Goal: Task Accomplishment & Management: Complete application form

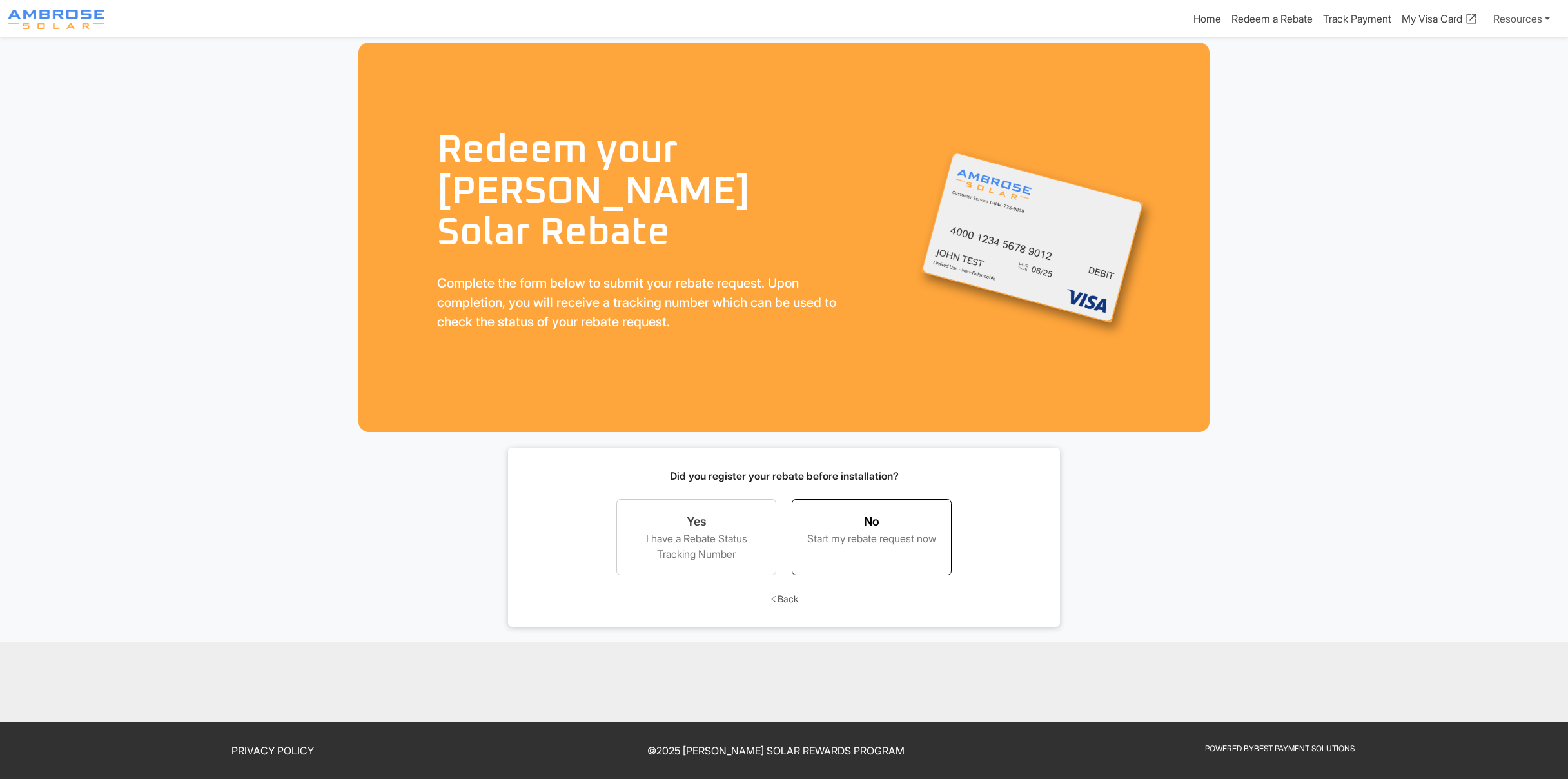
click at [869, 545] on div "Start my rebate request now" at bounding box center [872, 538] width 133 height 15
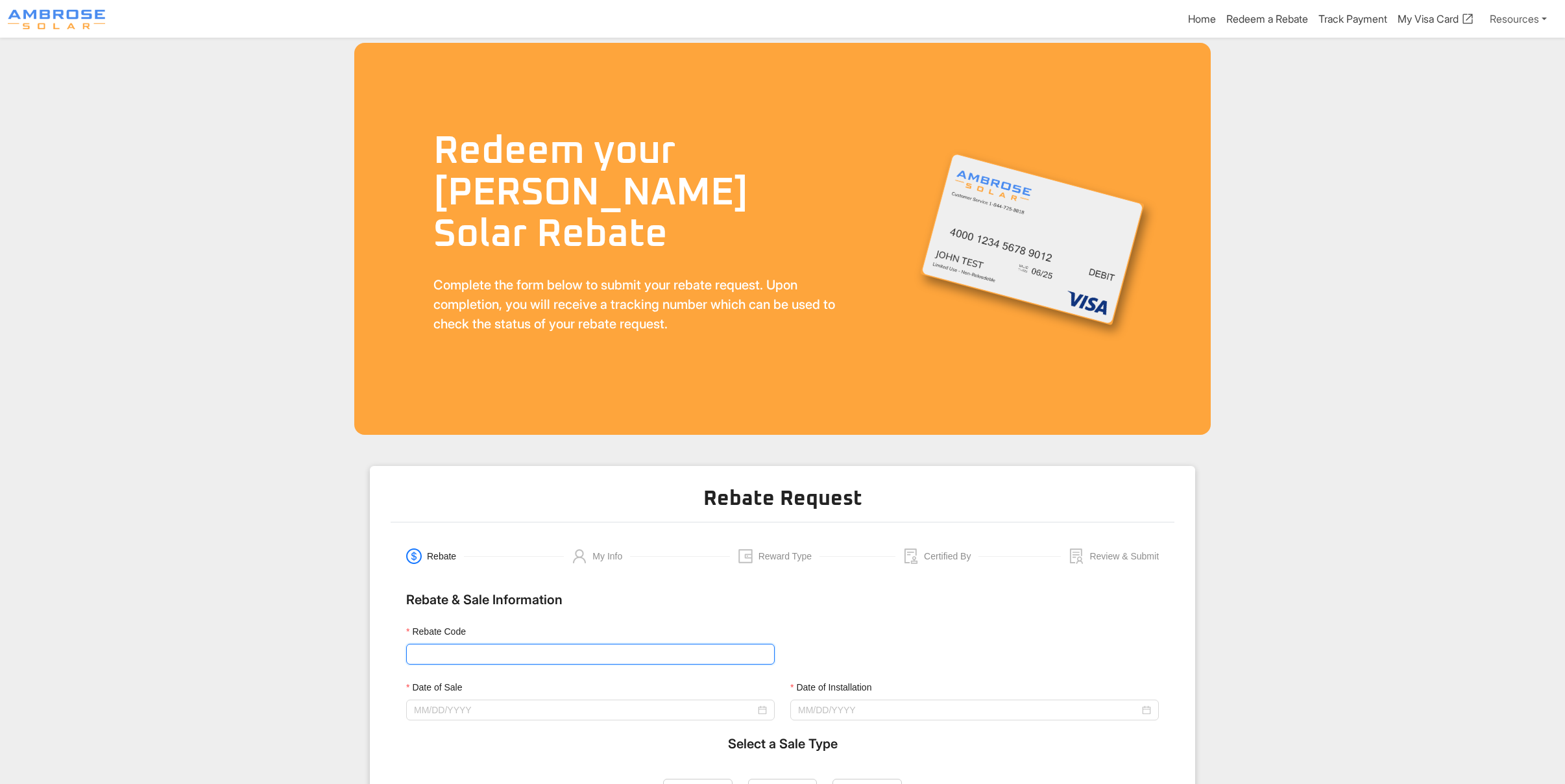
click at [492, 658] on input "Rebate Code" at bounding box center [590, 653] width 369 height 21
type input "M"
type input "Ambrose3000"
click at [764, 709] on div at bounding box center [590, 709] width 353 height 15
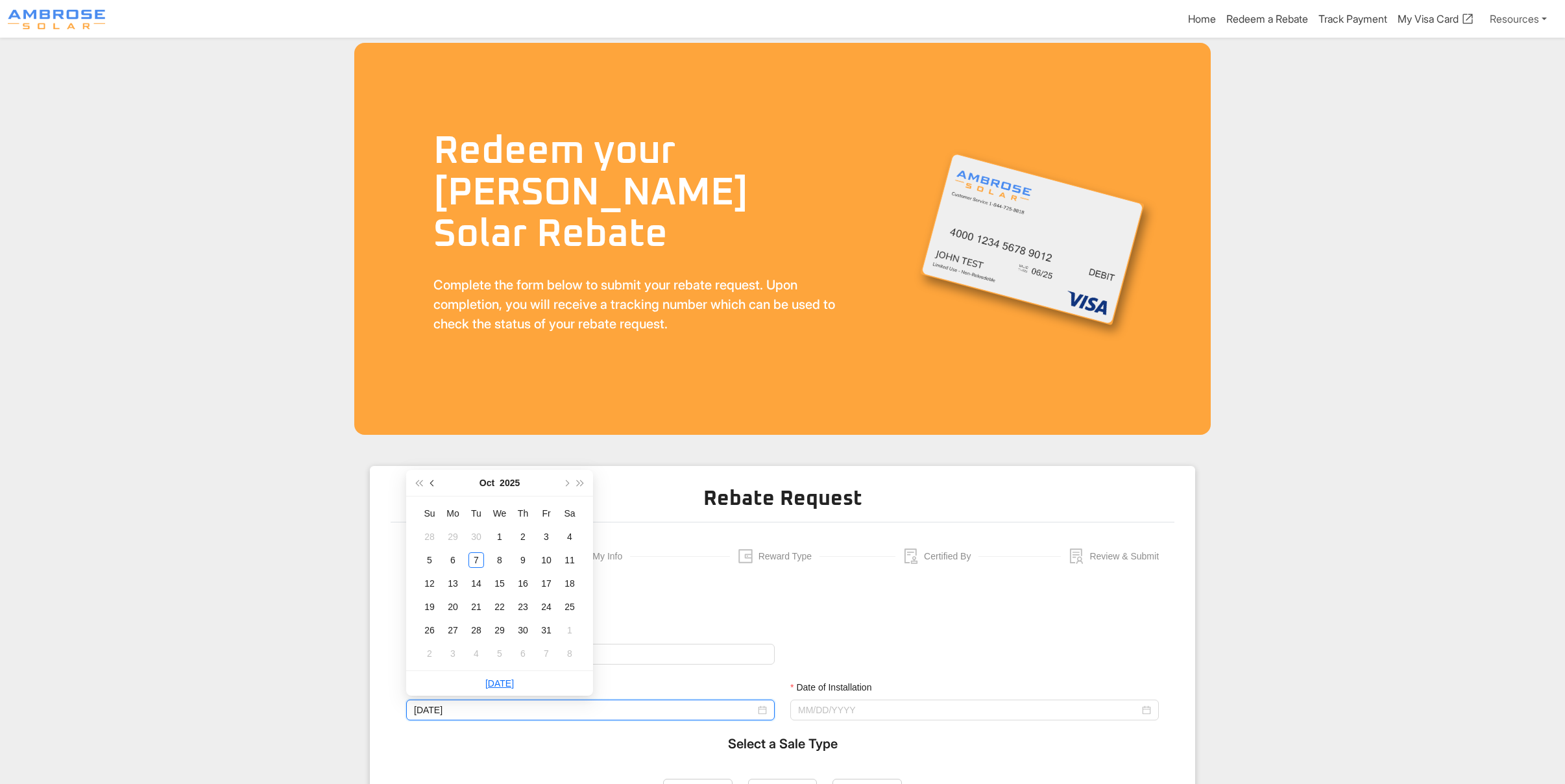
type input "[DATE]"
click at [419, 482] on span "button" at bounding box center [419, 482] width 6 height 6
click at [566, 482] on span "button" at bounding box center [566, 482] width 6 height 6
type input "[DATE]"
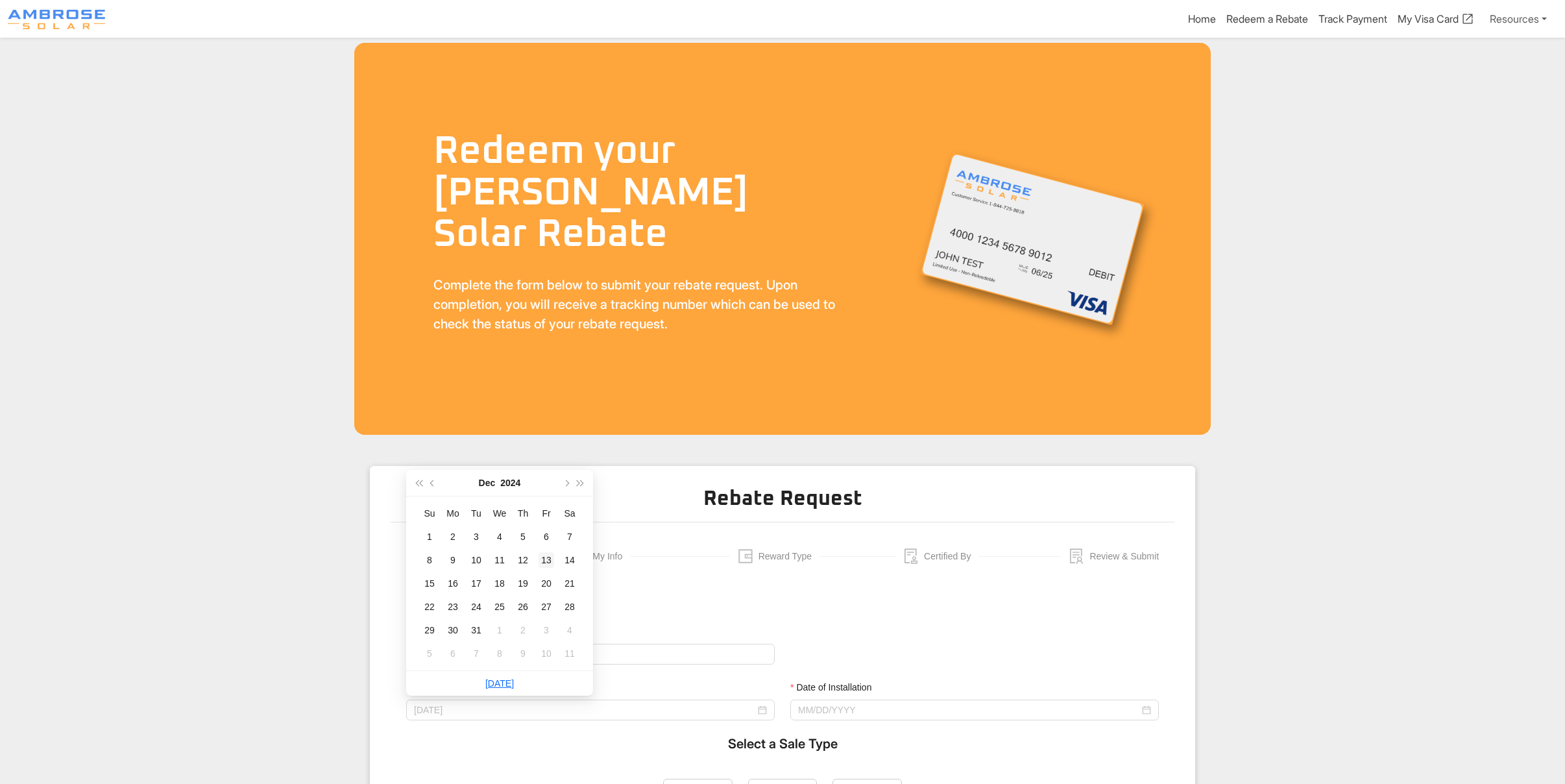
click at [548, 559] on div "13" at bounding box center [546, 560] width 15 height 15
click at [862, 702] on input "Date of Installation" at bounding box center [969, 709] width 342 height 15
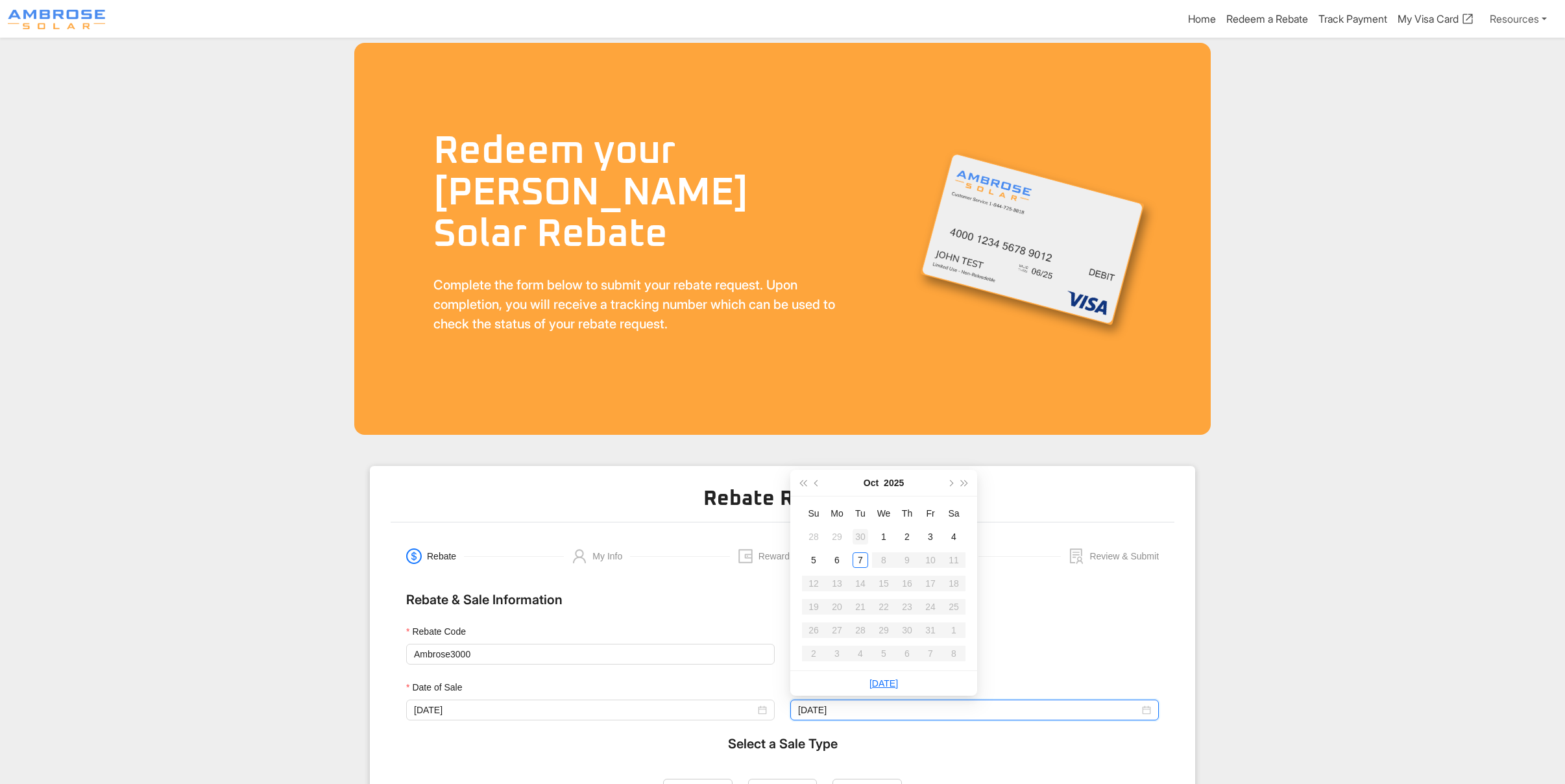
type input "[DATE]"
click at [801, 483] on span "button" at bounding box center [803, 482] width 6 height 6
click at [951, 482] on span "button" at bounding box center [949, 482] width 6 height 6
click at [951, 482] on span "button" at bounding box center [949, 482] width 6 height 6
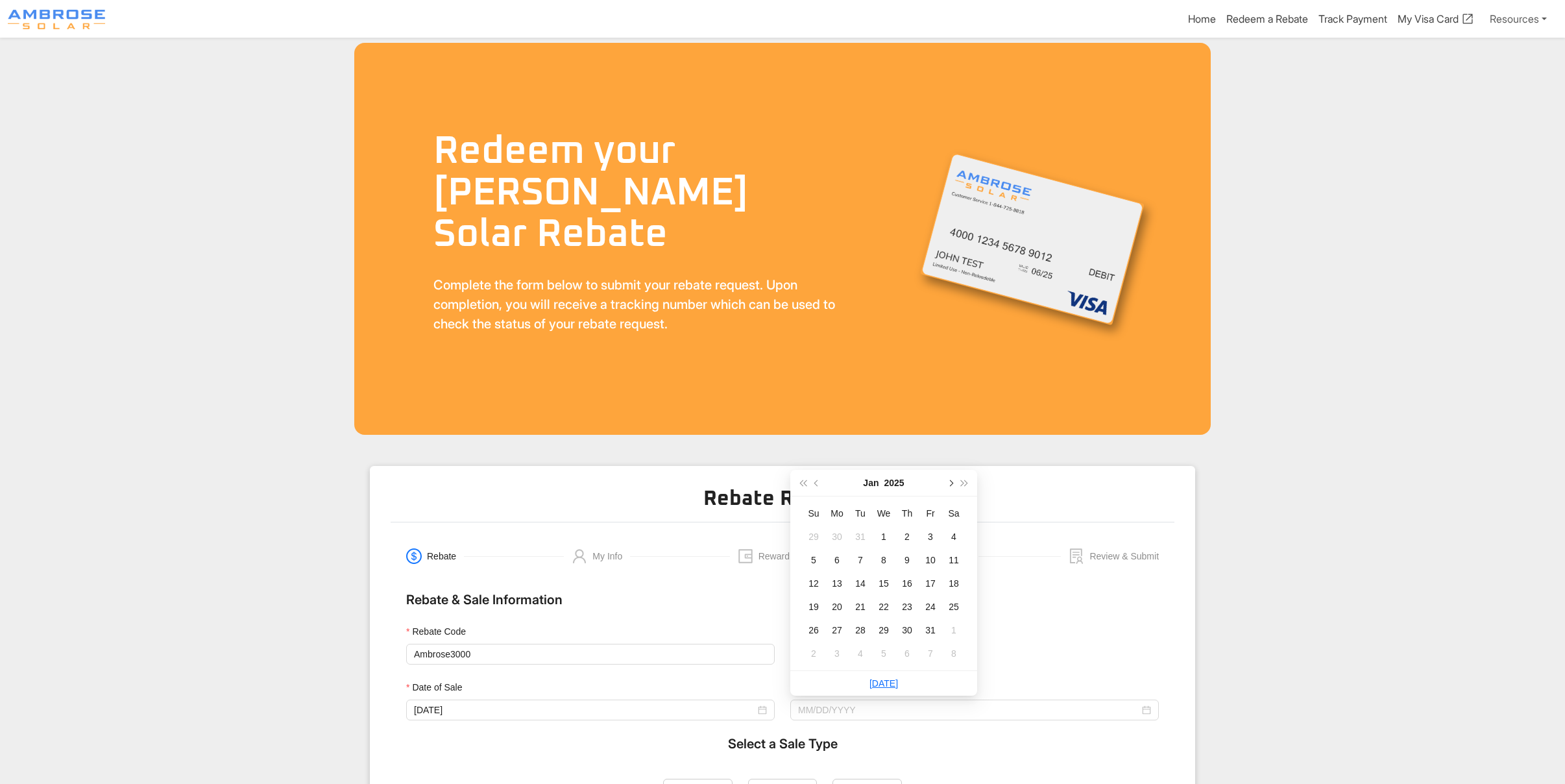
click at [951, 482] on span "button" at bounding box center [949, 482] width 6 height 6
click at [929, 588] on div "14" at bounding box center [930, 583] width 15 height 15
click at [826, 712] on input "[DATE]" at bounding box center [969, 709] width 342 height 15
type input "[DATE]"
click at [834, 629] on div "24" at bounding box center [837, 630] width 15 height 15
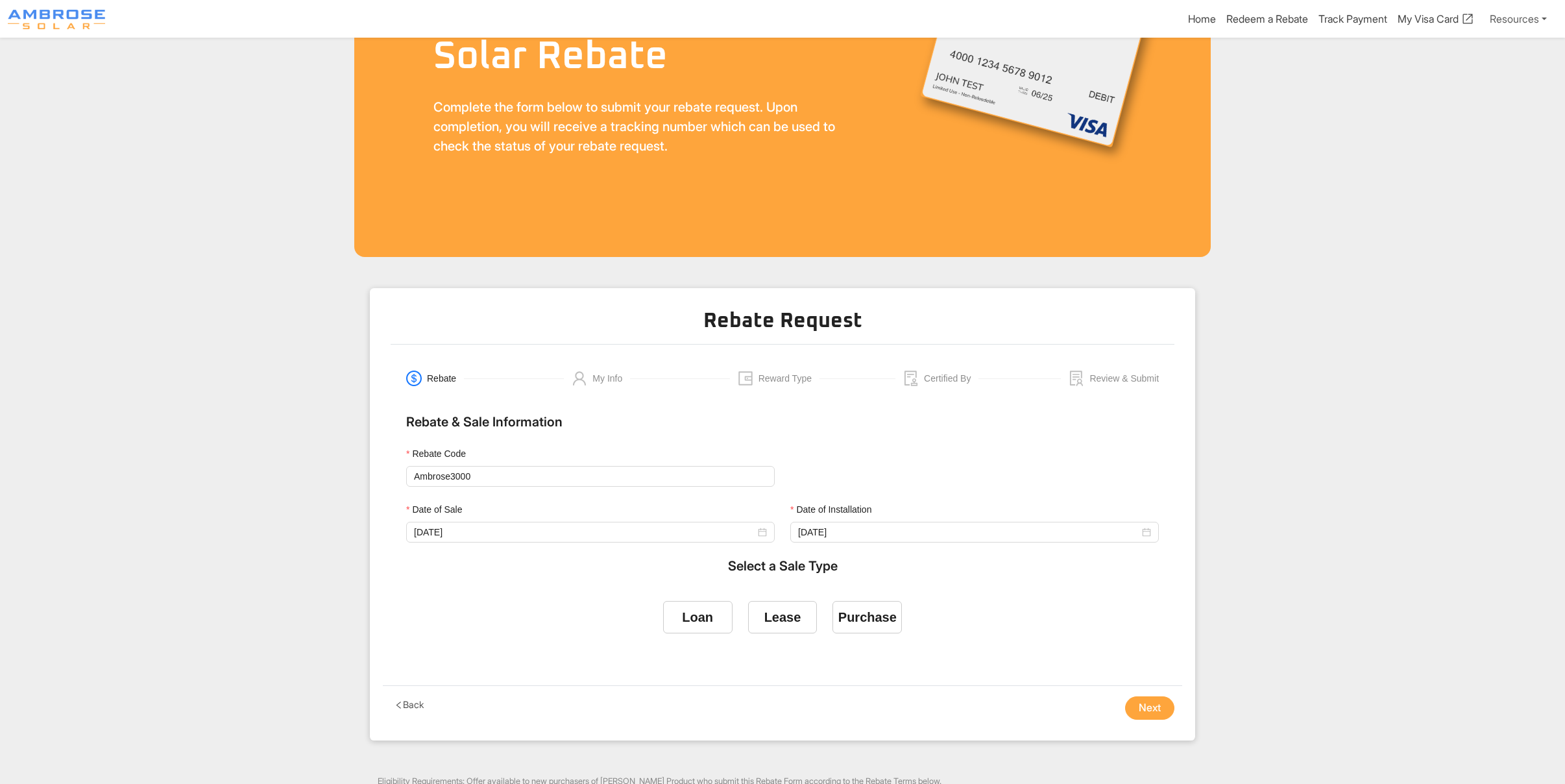
scroll to position [259, 0]
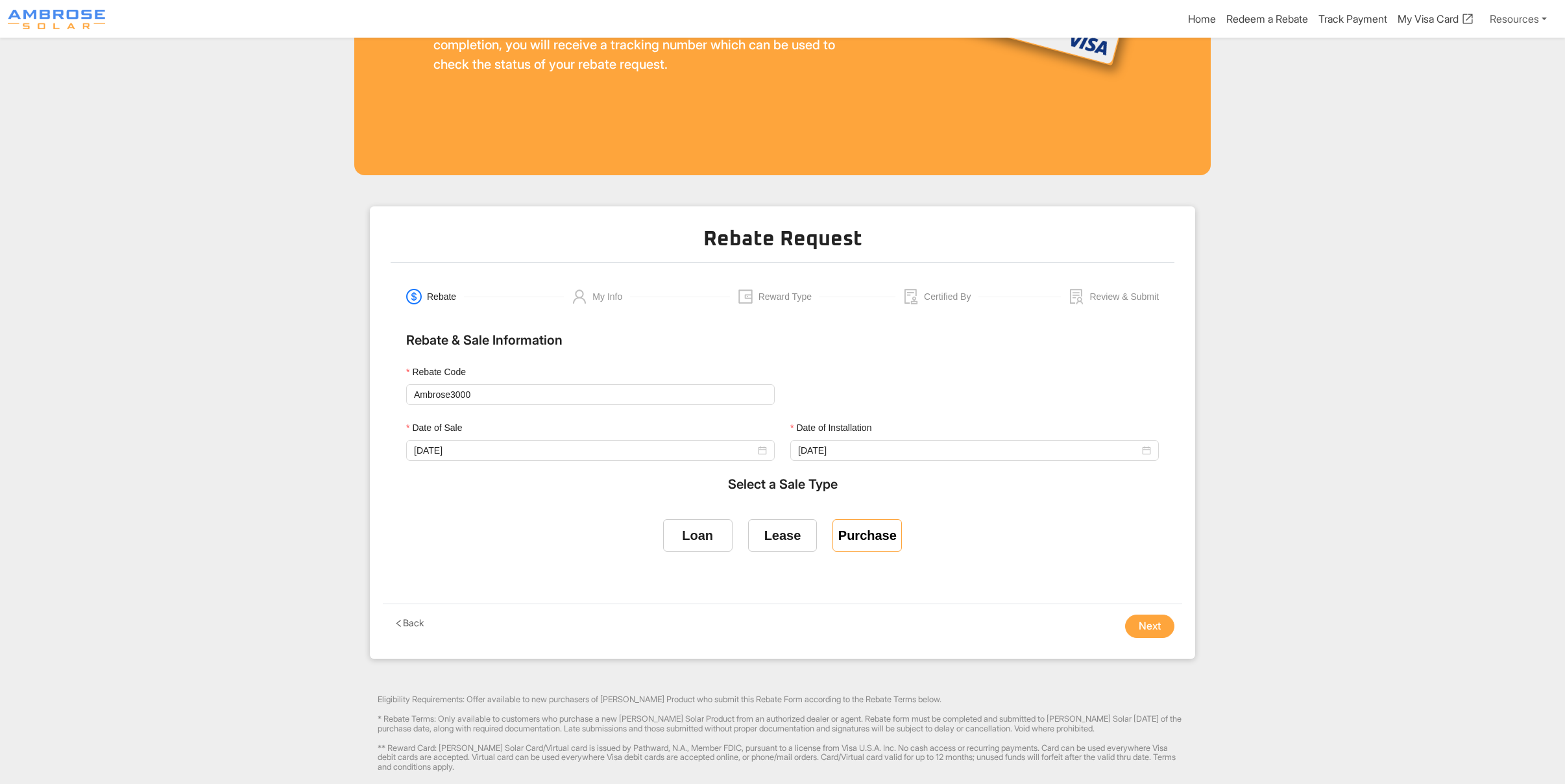
click at [855, 538] on div "Purchase" at bounding box center [867, 535] width 58 height 15
click at [867, 532] on input "Purchase" at bounding box center [867, 532] width 0 height 0
click at [1146, 628] on button "Next" at bounding box center [1150, 626] width 49 height 23
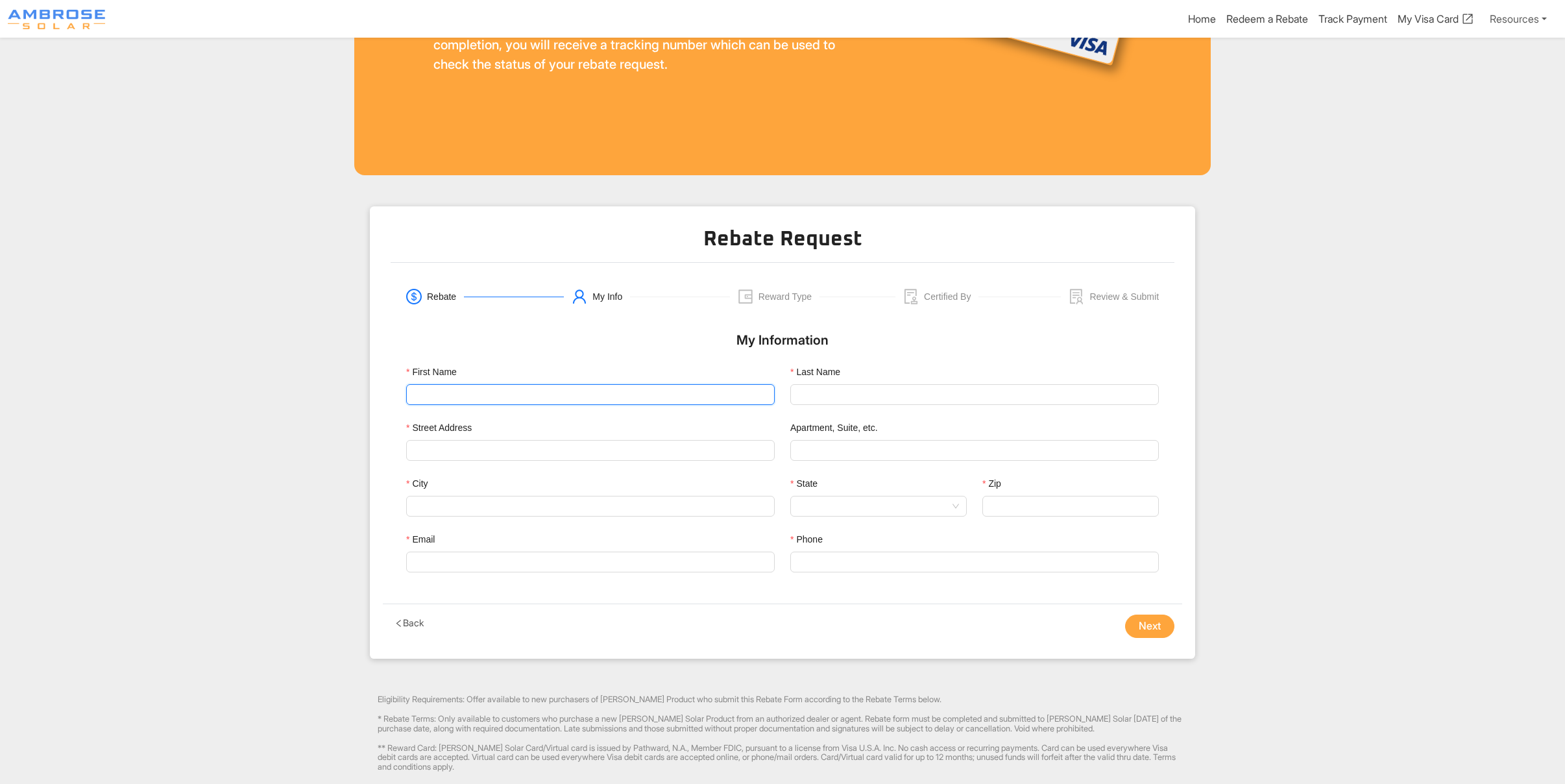
click at [457, 397] on input "First Name" at bounding box center [590, 394] width 369 height 21
click at [433, 390] on input "First Name" at bounding box center [590, 394] width 369 height 21
type input "[PERSON_NAME]"
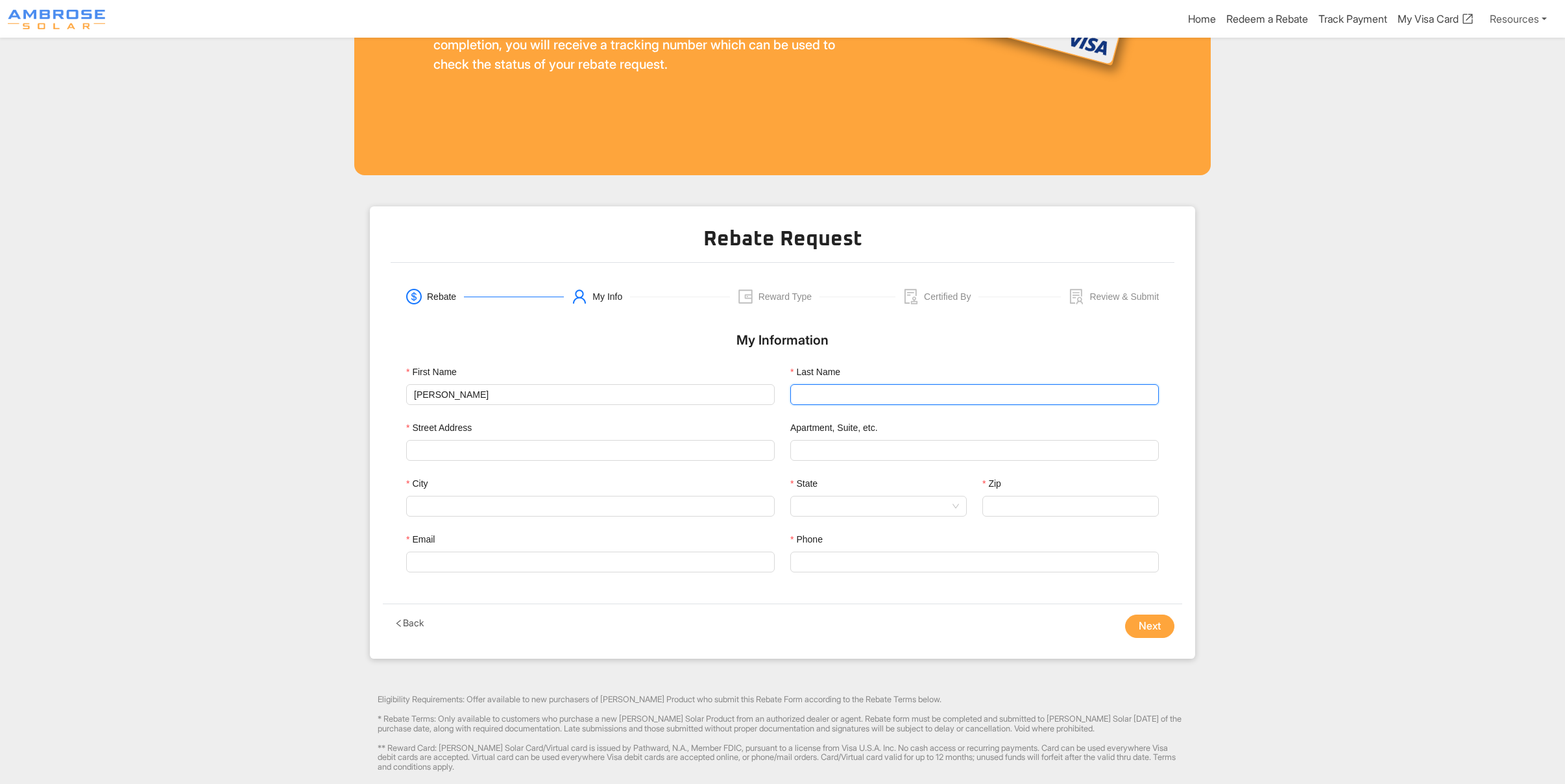
click at [837, 395] on input "Last Name" at bounding box center [974, 394] width 369 height 21
type input "[PERSON_NAME]"
click at [473, 561] on input "Email" at bounding box center [590, 562] width 369 height 21
paste input "[EMAIL_ADDRESS][DOMAIN_NAME]"
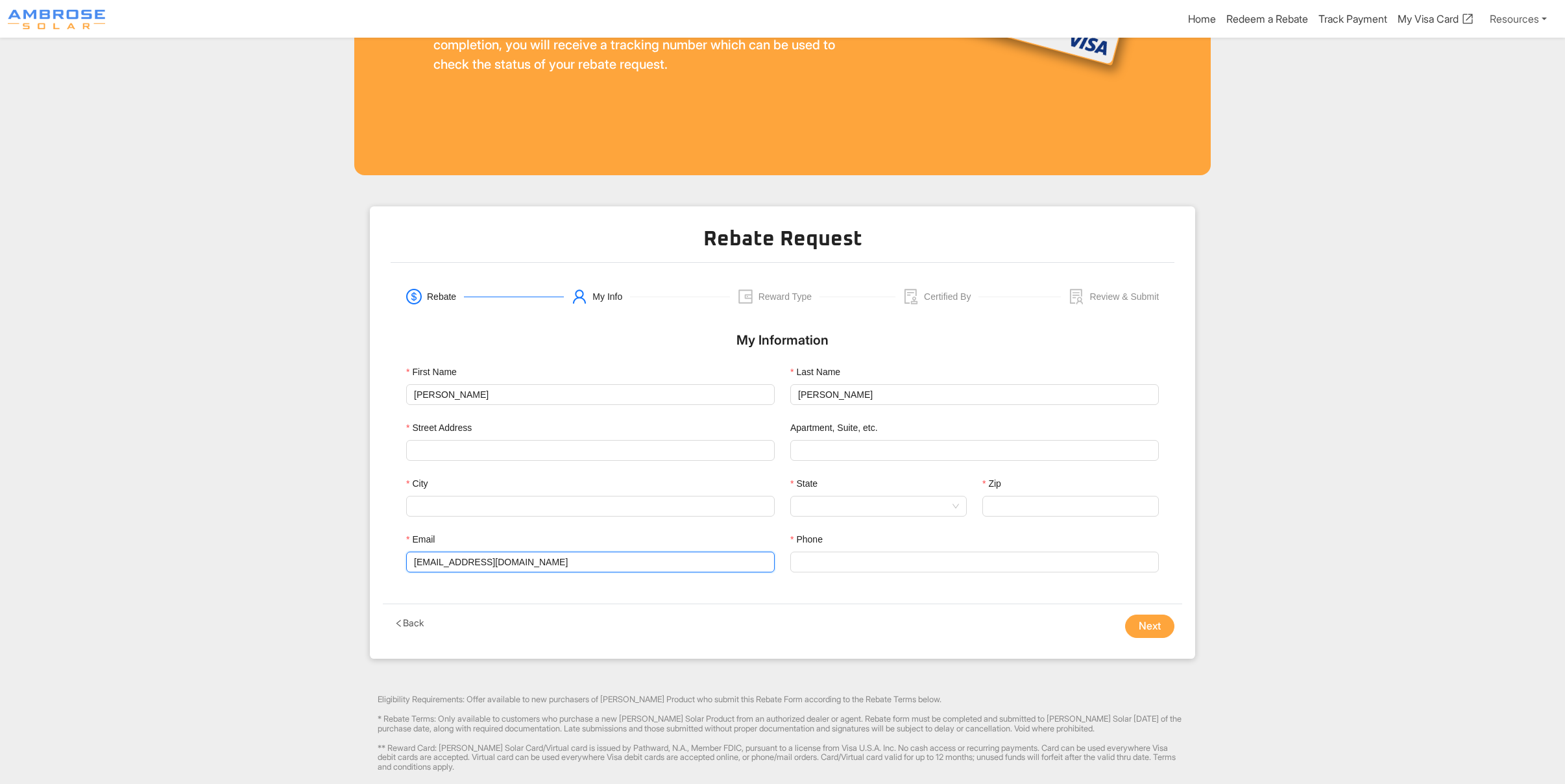
type input "[EMAIL_ADDRESS][DOMAIN_NAME]"
click at [832, 454] on input "Apartment, Suite, etc." at bounding box center [974, 450] width 369 height 21
click at [567, 455] on input "Street Address" at bounding box center [590, 450] width 353 height 19
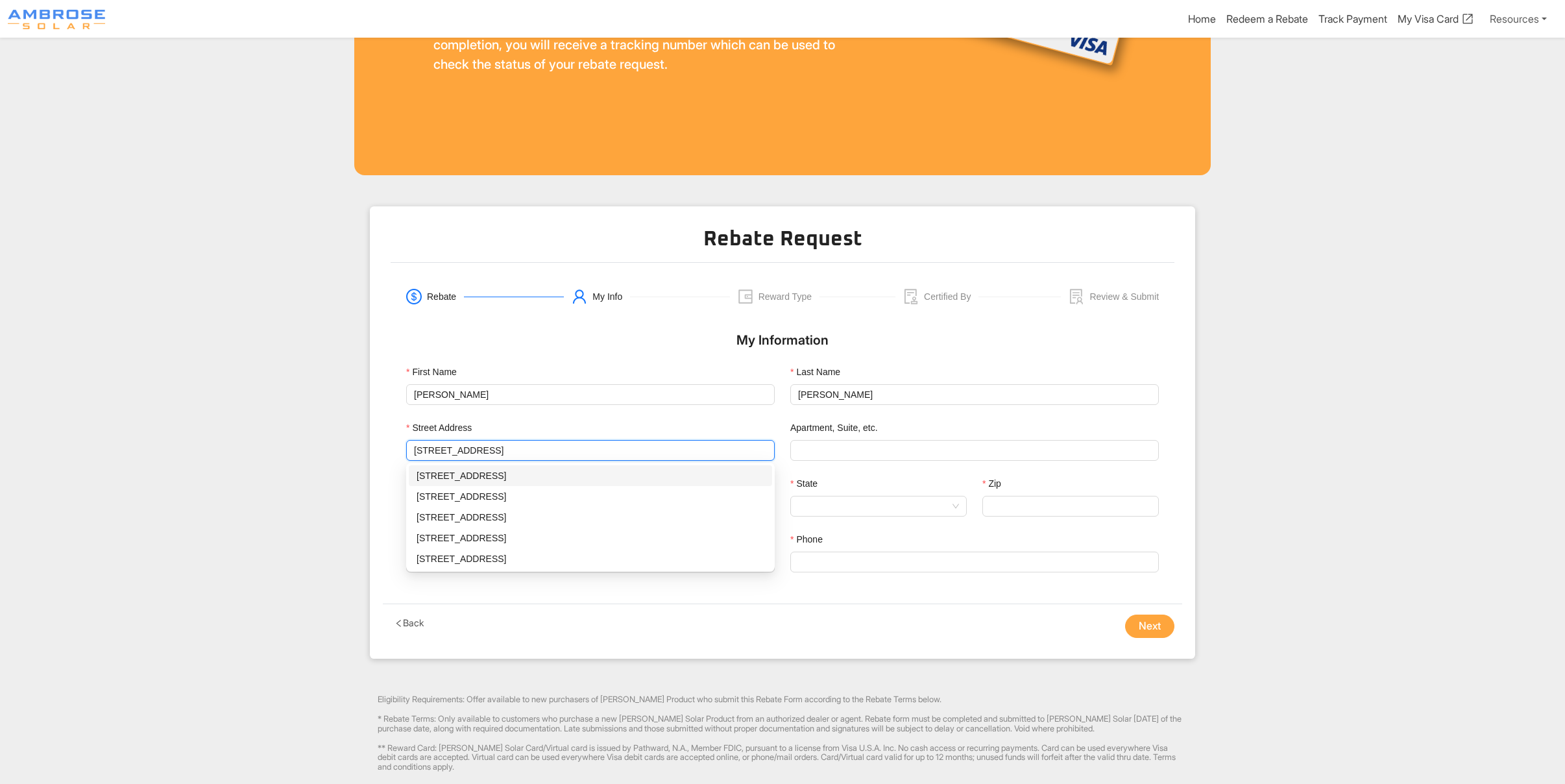
click at [529, 474] on div "[STREET_ADDRESS]" at bounding box center [590, 475] width 348 height 15
type input "[STREET_ADDRESS]"
type input "Napa"
type input "94558"
type input "[STREET_ADDRESS]"
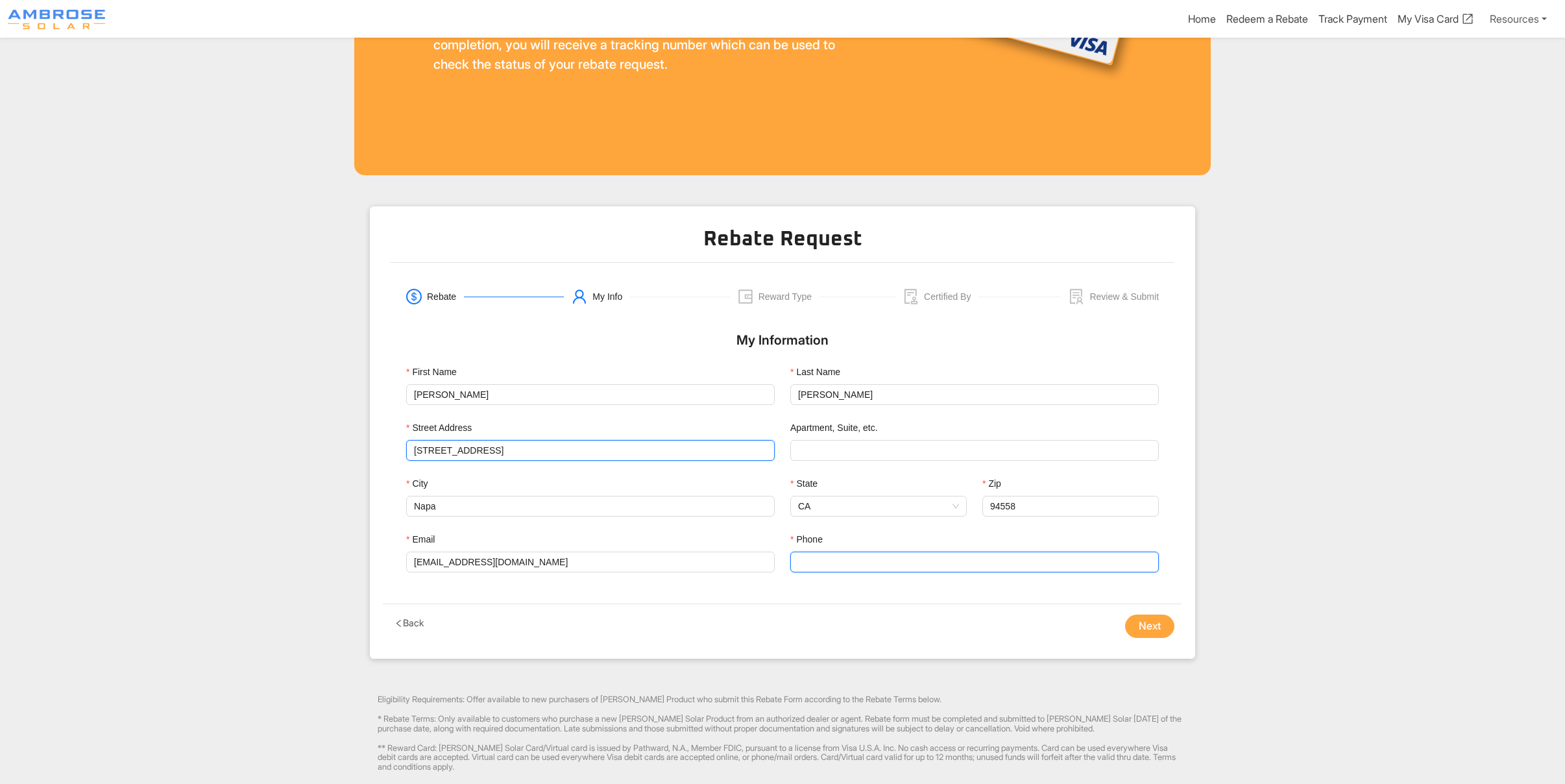
click at [868, 559] on input "Phone" at bounding box center [974, 562] width 369 height 21
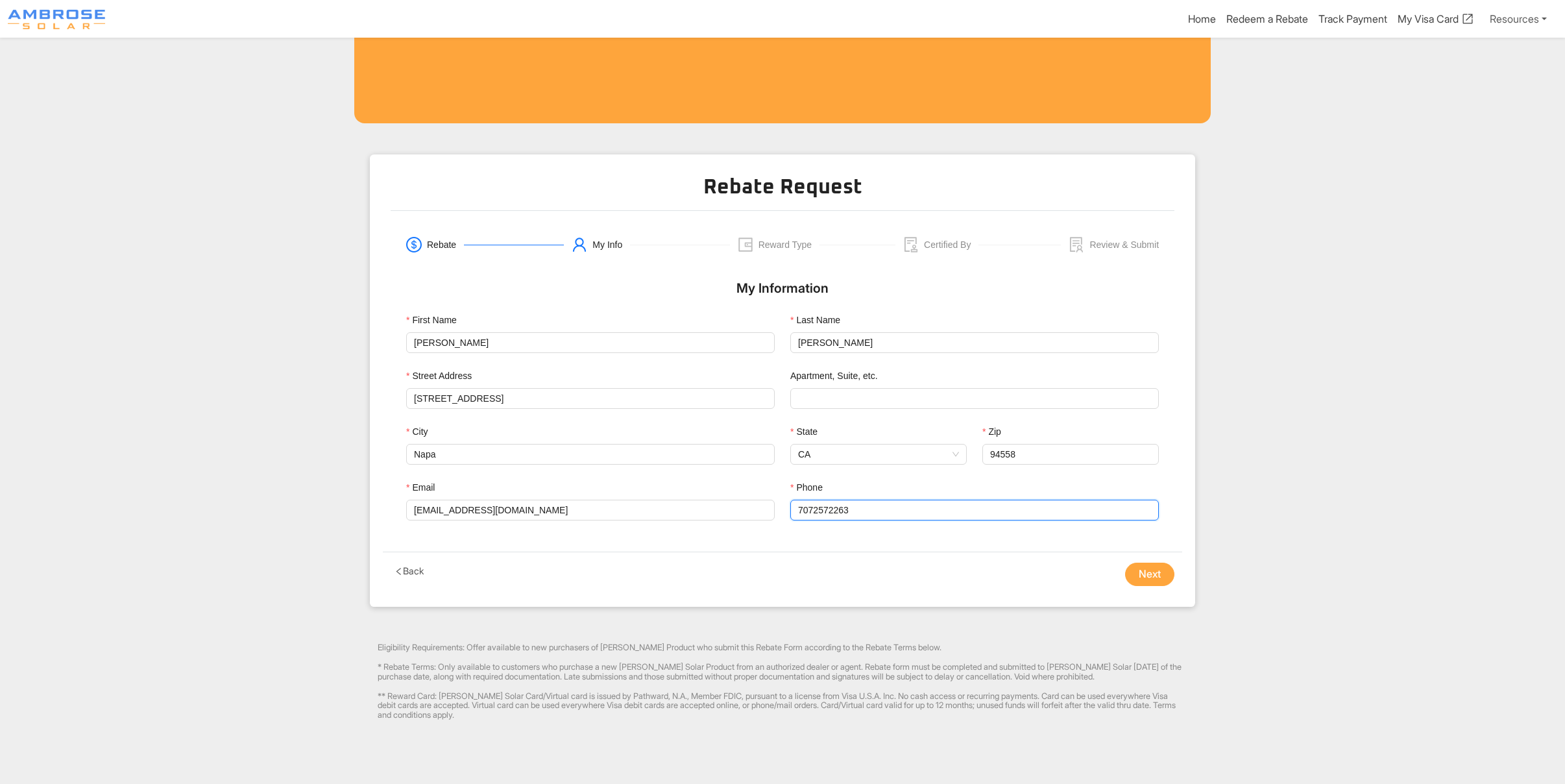
scroll to position [372, 0]
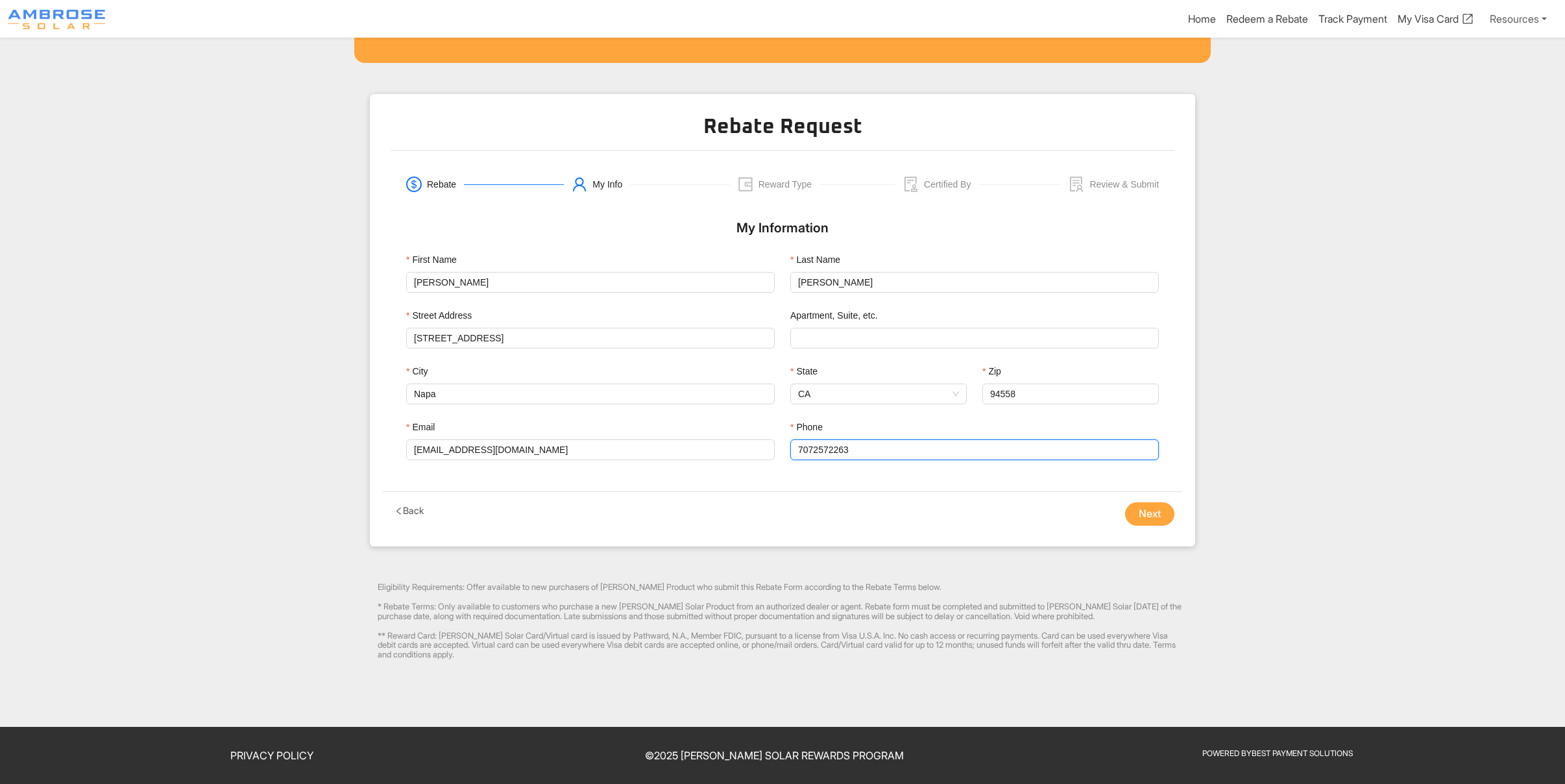
type input "7072572263"
click at [1148, 512] on button "Next" at bounding box center [1150, 514] width 49 height 23
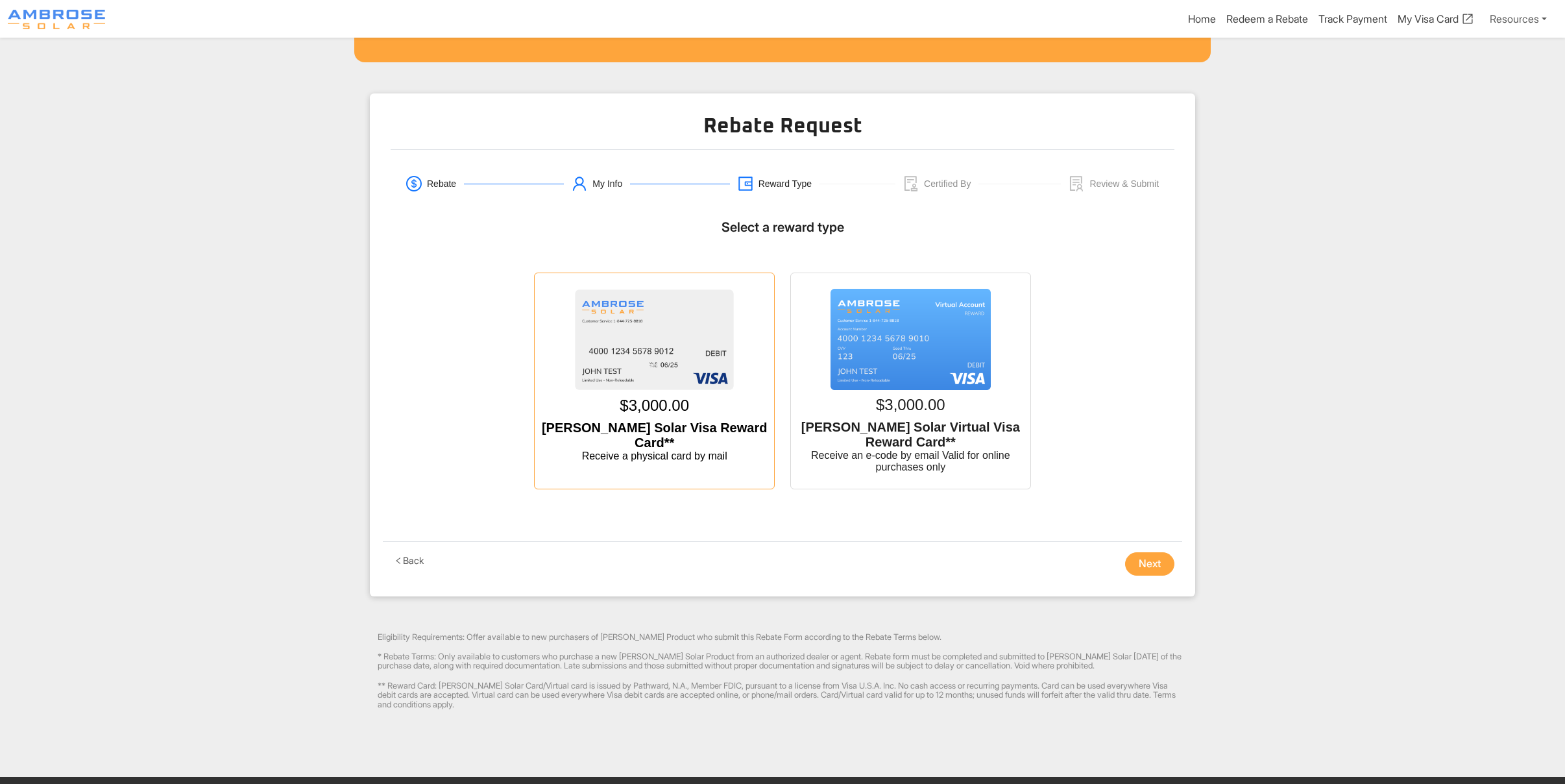
click at [650, 343] on img at bounding box center [654, 339] width 160 height 102
click at [655, 286] on input "$3,000.00 [PERSON_NAME] Solar Visa Reward Card** Receive a physical card by mail" at bounding box center [655, 286] width 0 height 0
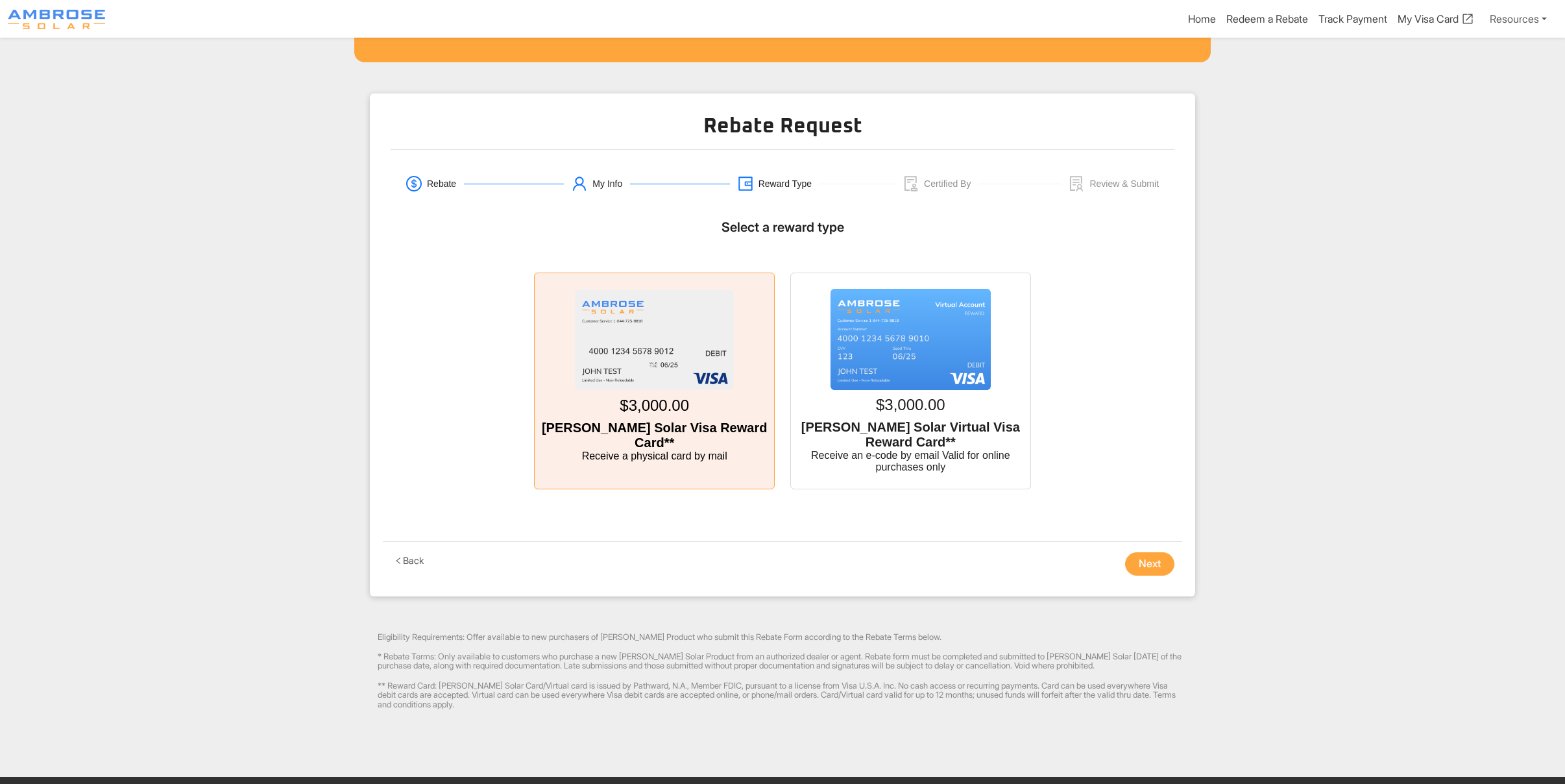
click at [1135, 571] on button "Next" at bounding box center [1150, 564] width 49 height 23
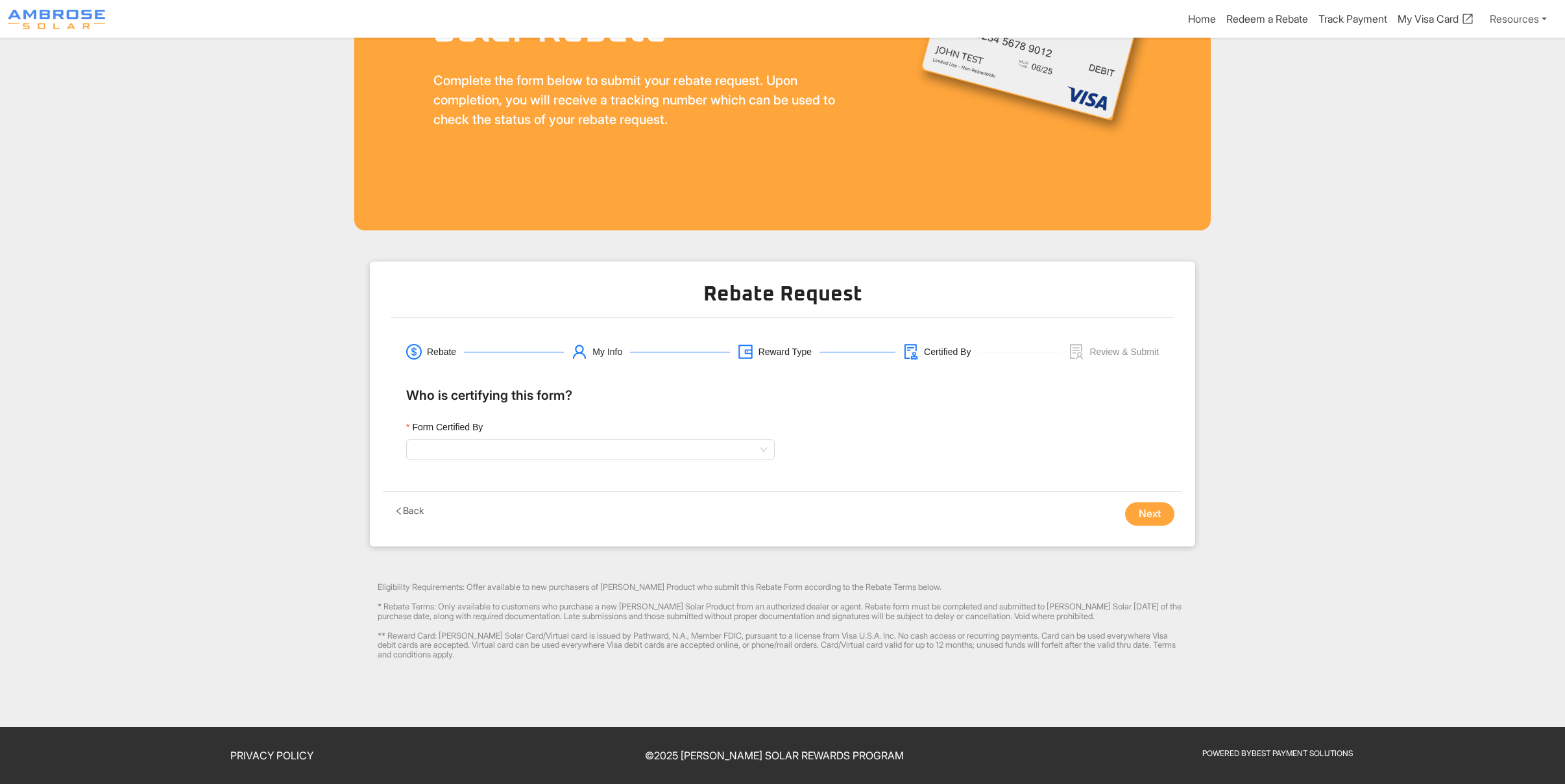
scroll to position [204, 0]
click at [495, 448] on input "Form Certified By" at bounding box center [590, 450] width 353 height 19
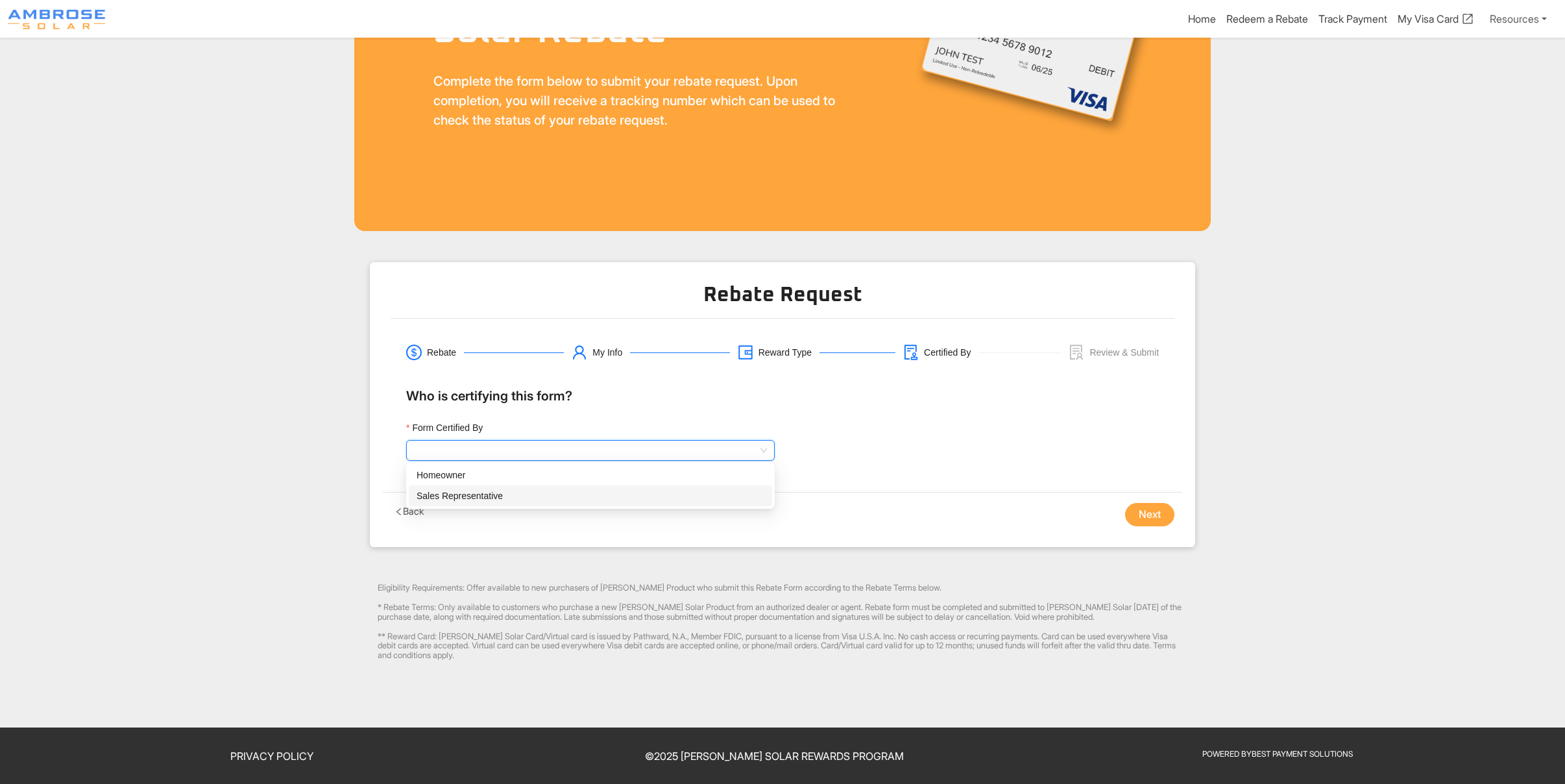
click at [511, 491] on div "Sales Representative" at bounding box center [590, 495] width 348 height 15
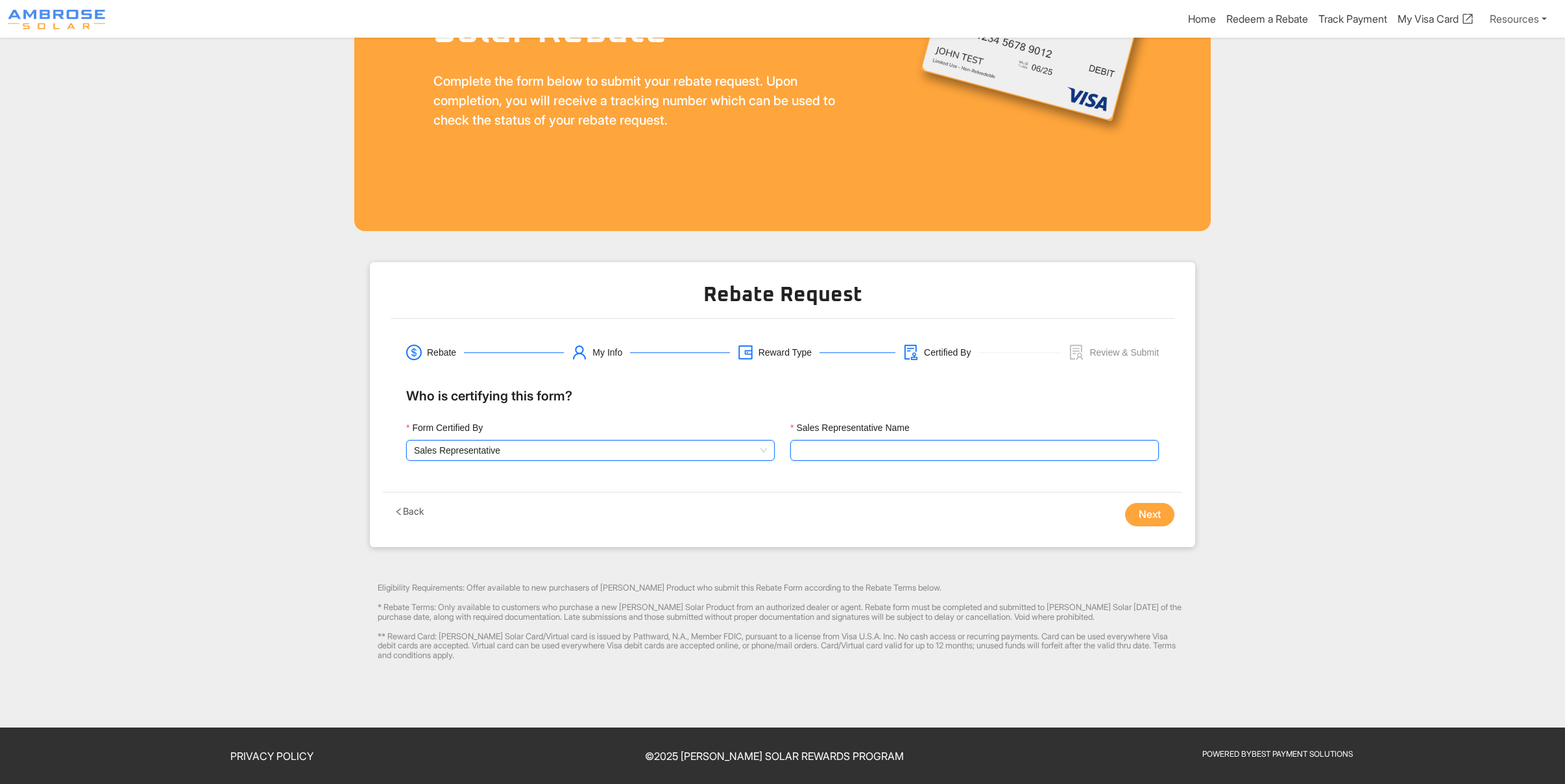
click at [826, 448] on input "Sales Representative Name" at bounding box center [974, 450] width 369 height 21
type input "[PERSON_NAME]"
click at [1132, 509] on button "Next" at bounding box center [1150, 515] width 49 height 23
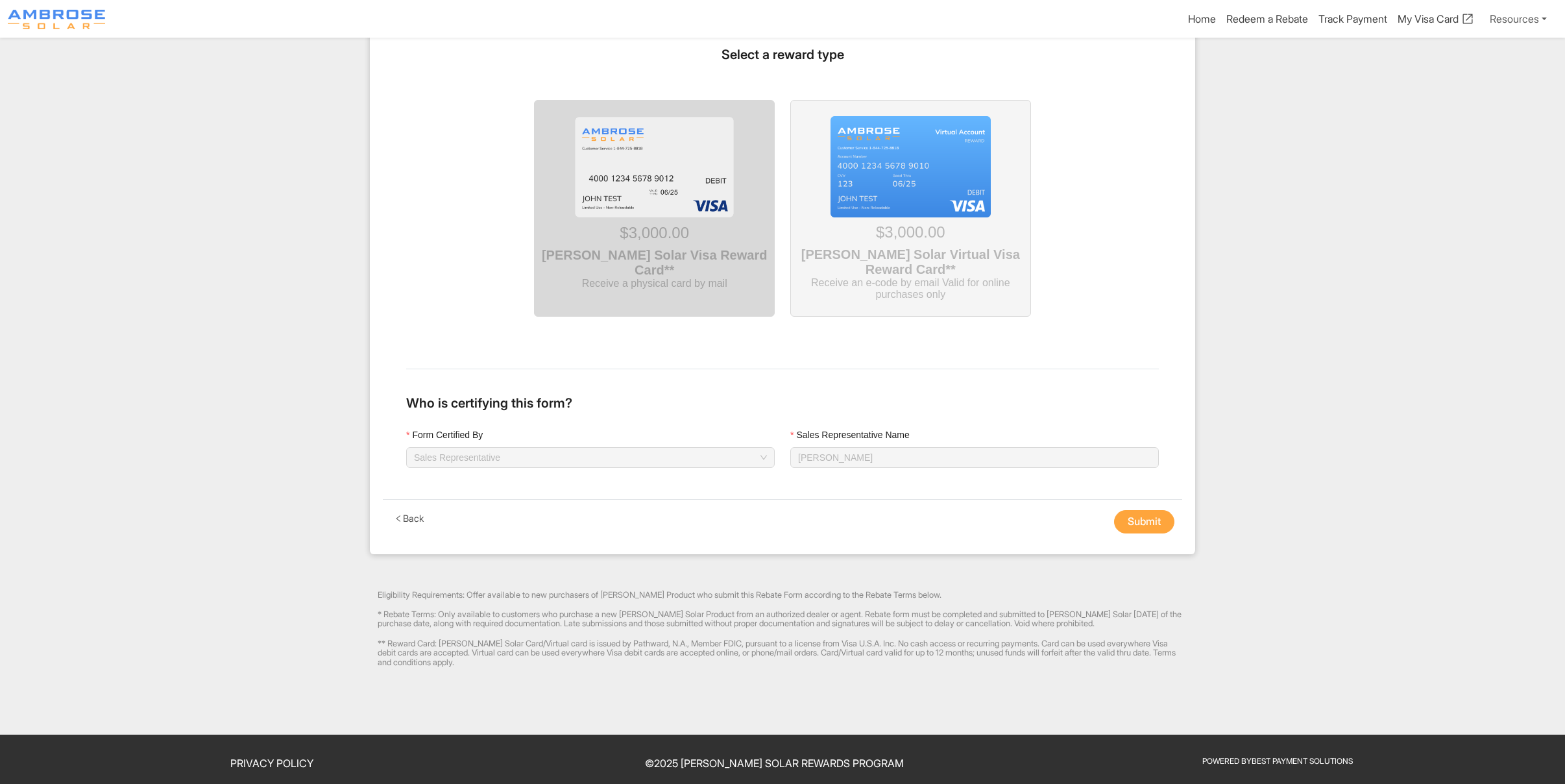
scroll to position [1182, 0]
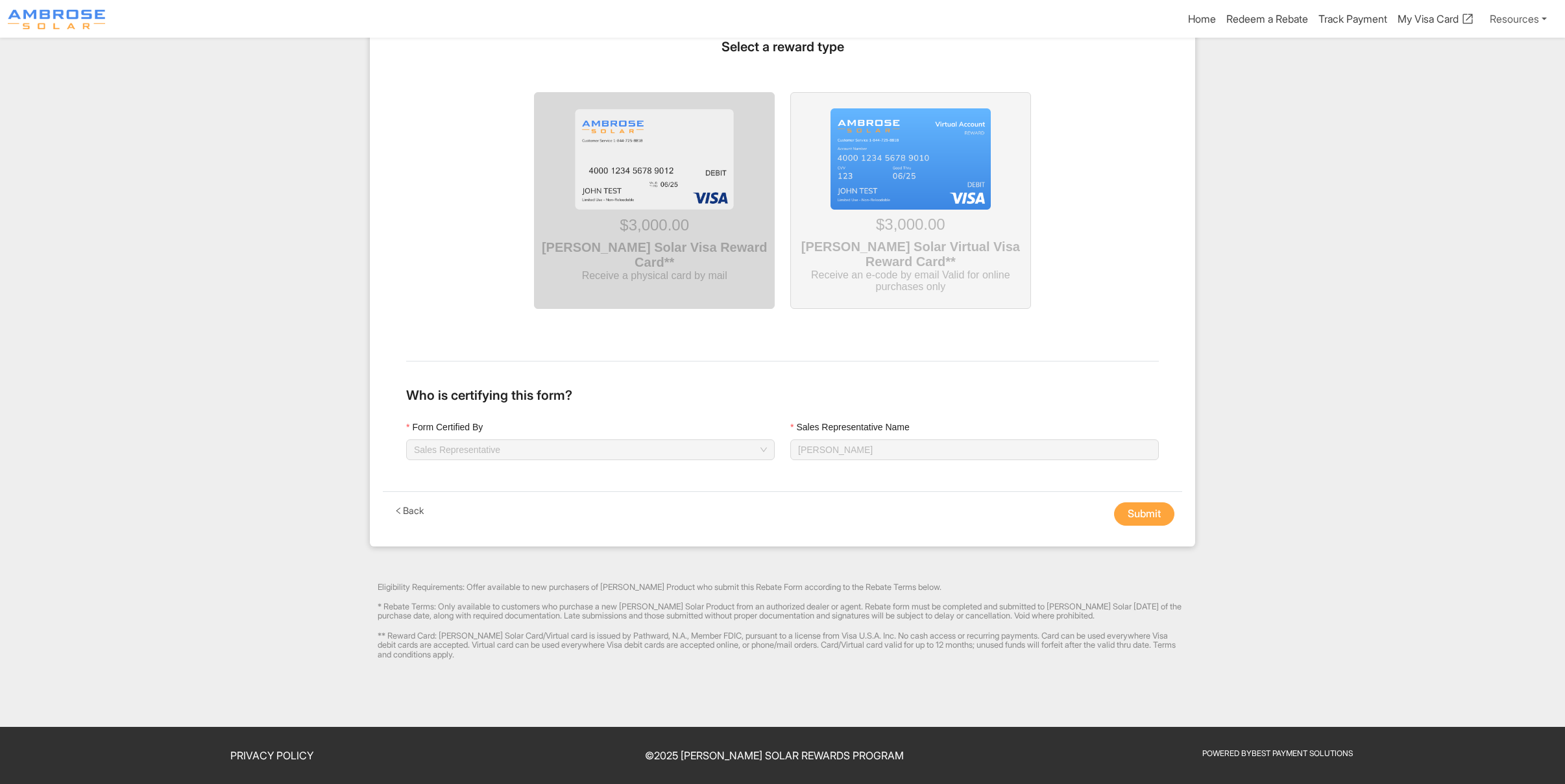
click at [1133, 506] on button "Submit" at bounding box center [1144, 514] width 60 height 23
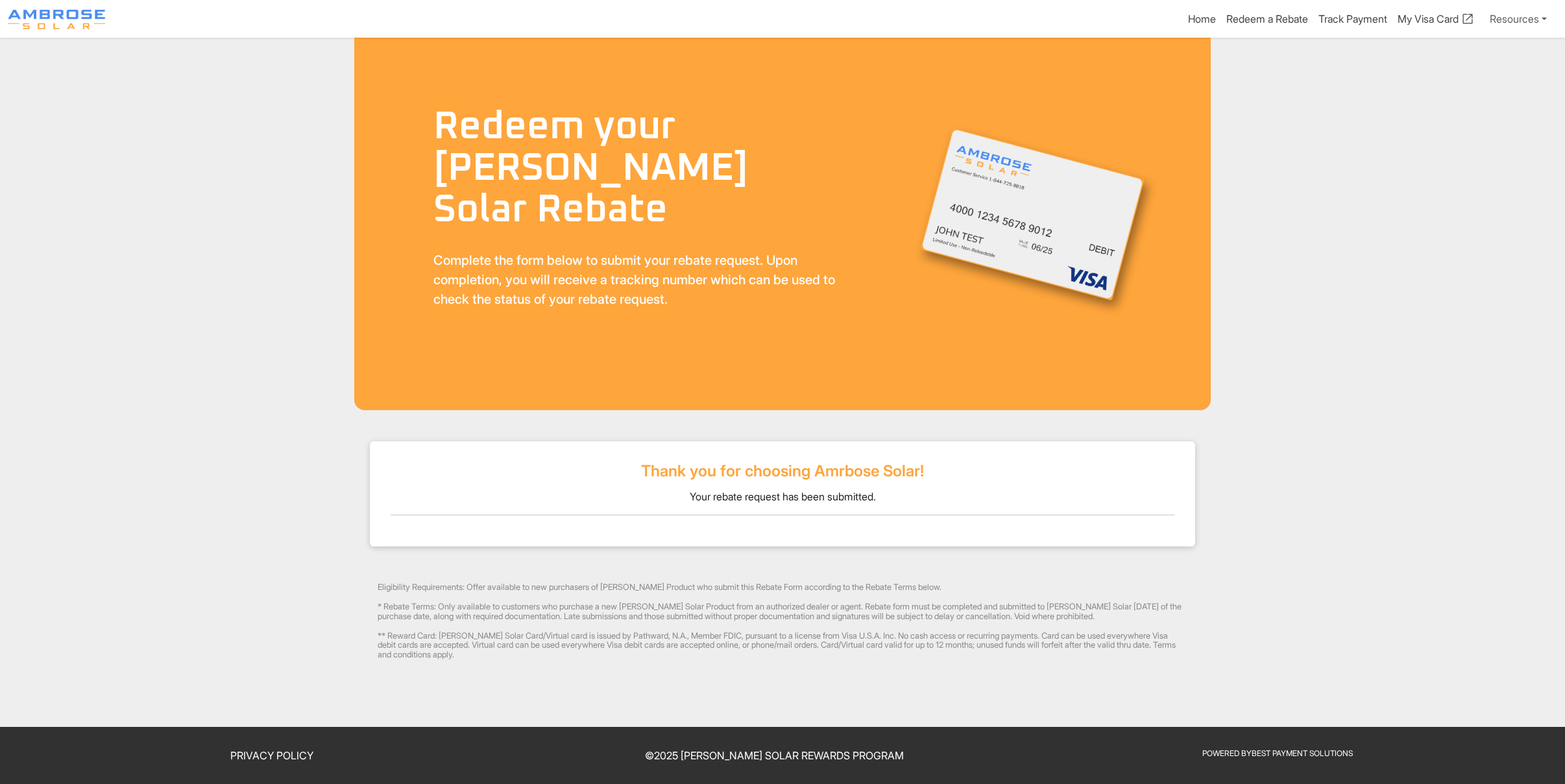
scroll to position [24, 0]
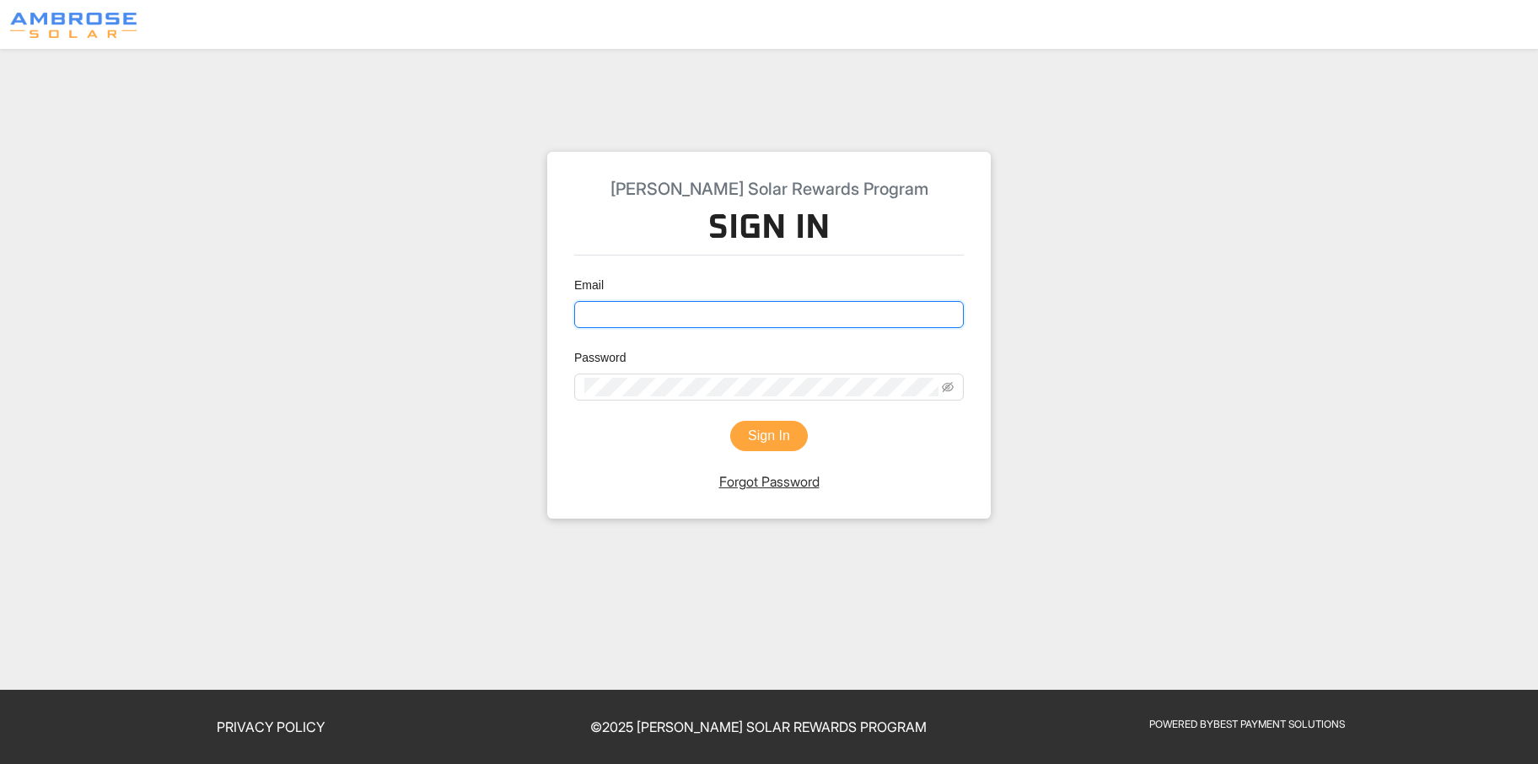
type input "brenda@ambrosesolar.com"
click at [786, 430] on button "Sign In" at bounding box center [769, 436] width 78 height 30
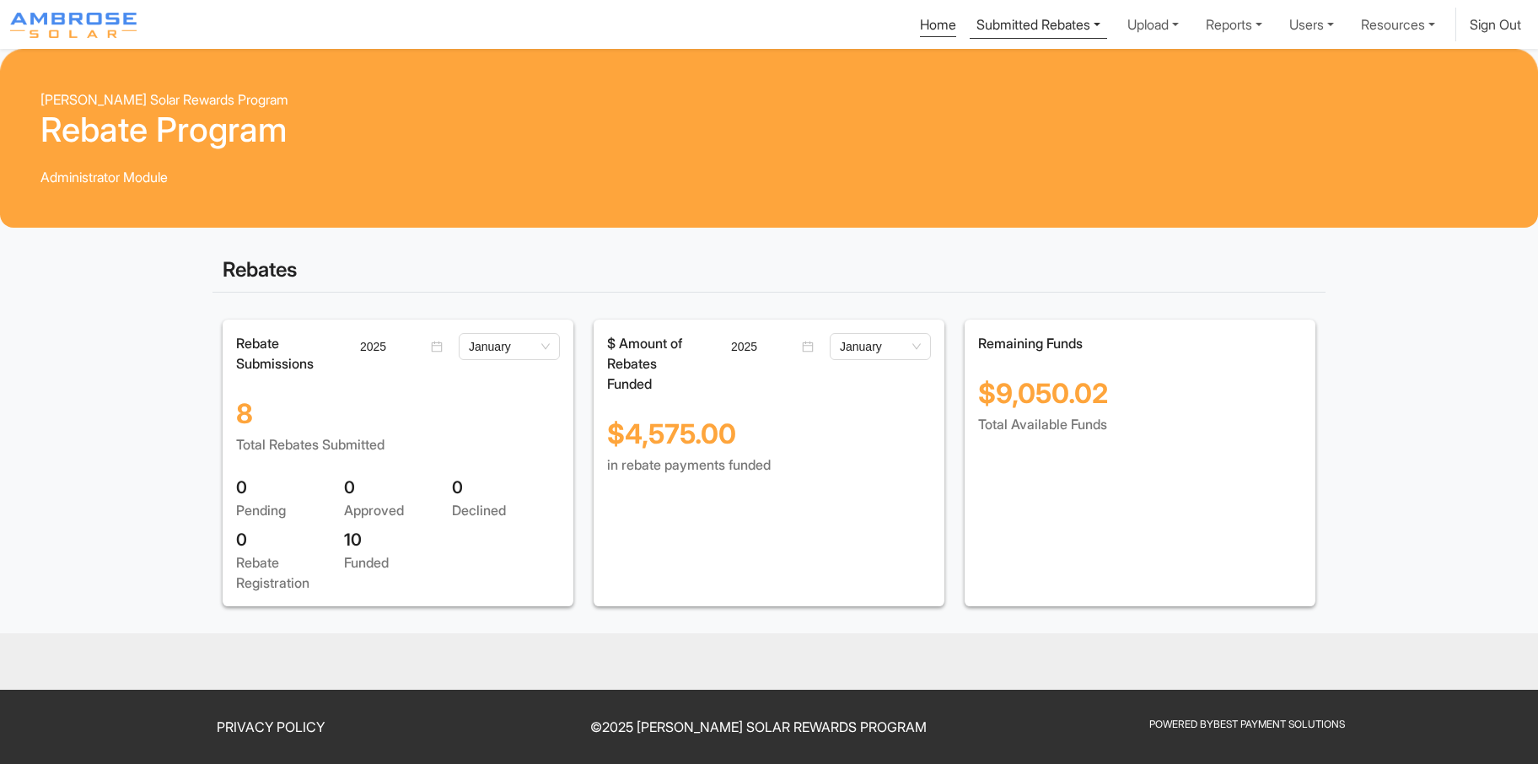
click at [1023, 18] on link "Submitted Rebates" at bounding box center [1038, 23] width 137 height 31
click at [1006, 67] on div "Pending Rebates" at bounding box center [1040, 64] width 106 height 20
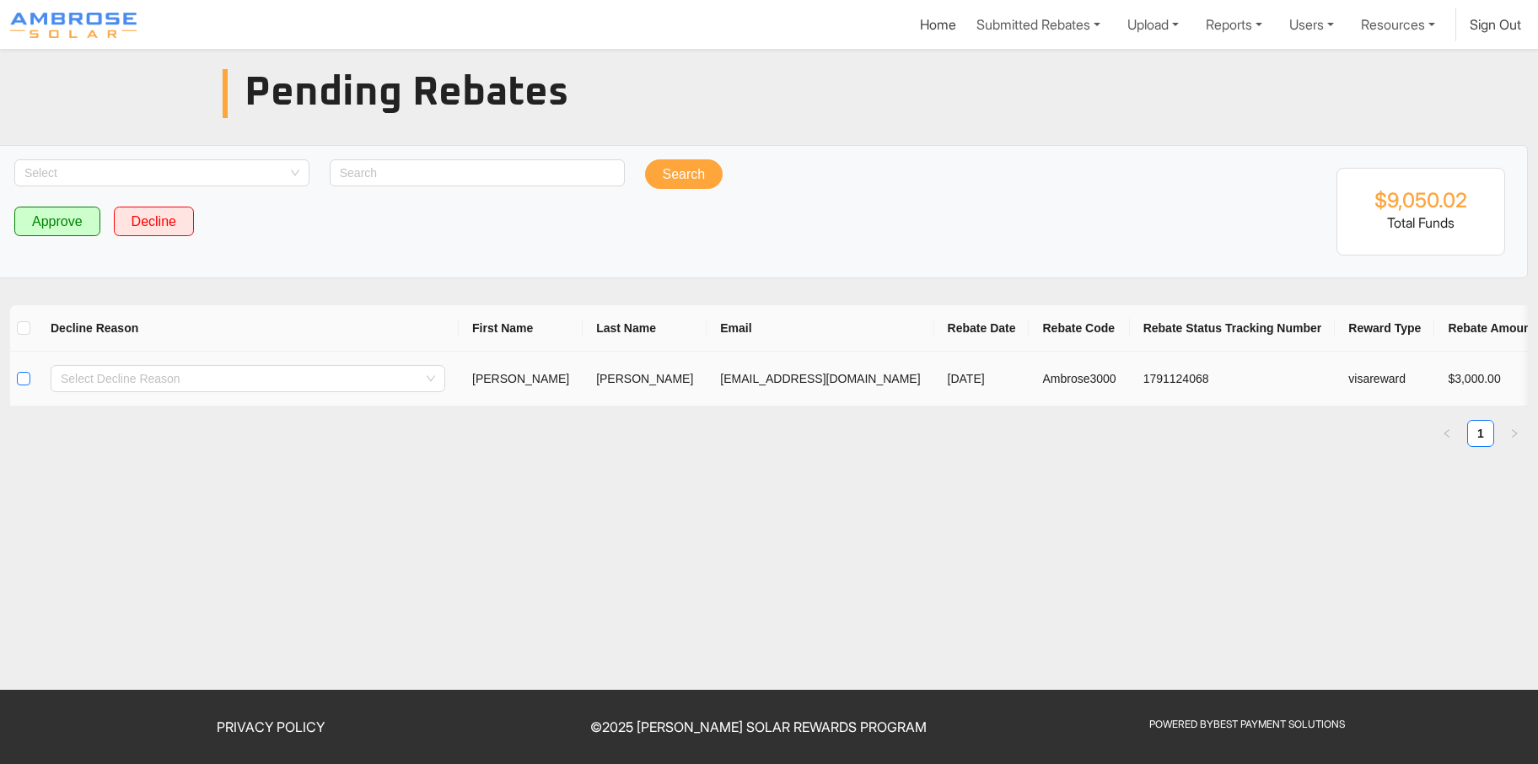
click at [18, 376] on input "checkbox" at bounding box center [23, 378] width 13 height 13
checkbox input "true"
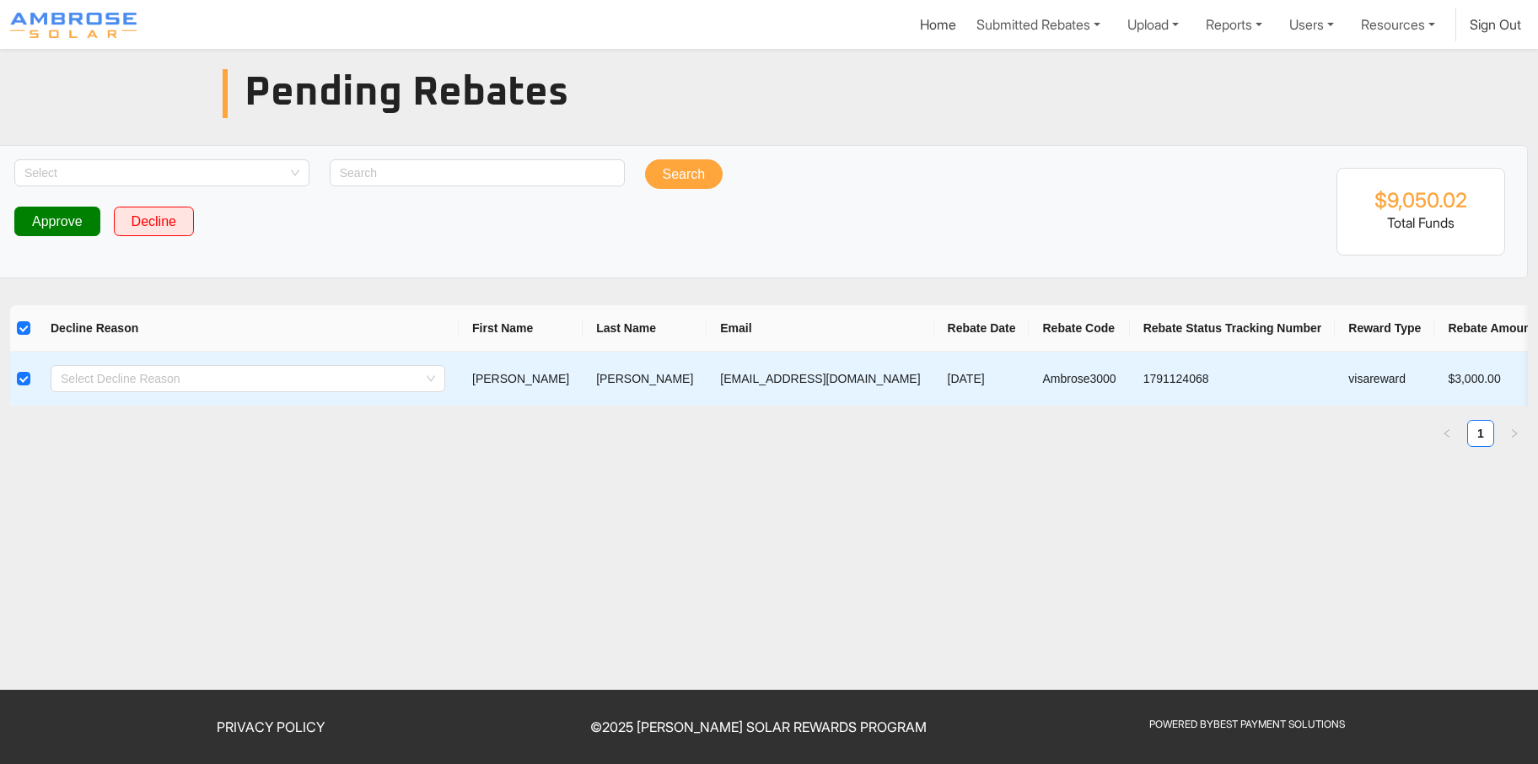
click at [81, 221] on button "Approve" at bounding box center [57, 222] width 86 height 30
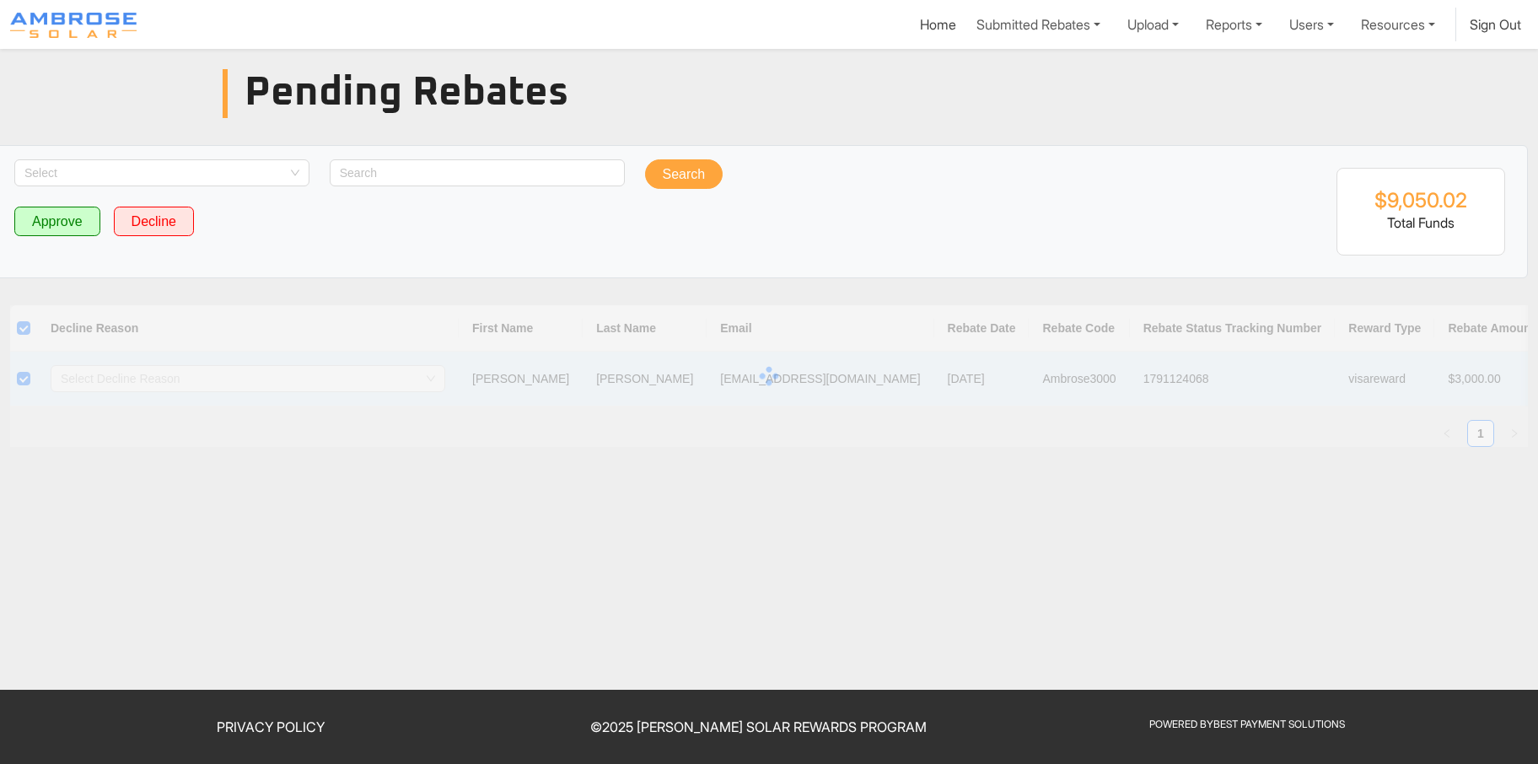
checkbox input "false"
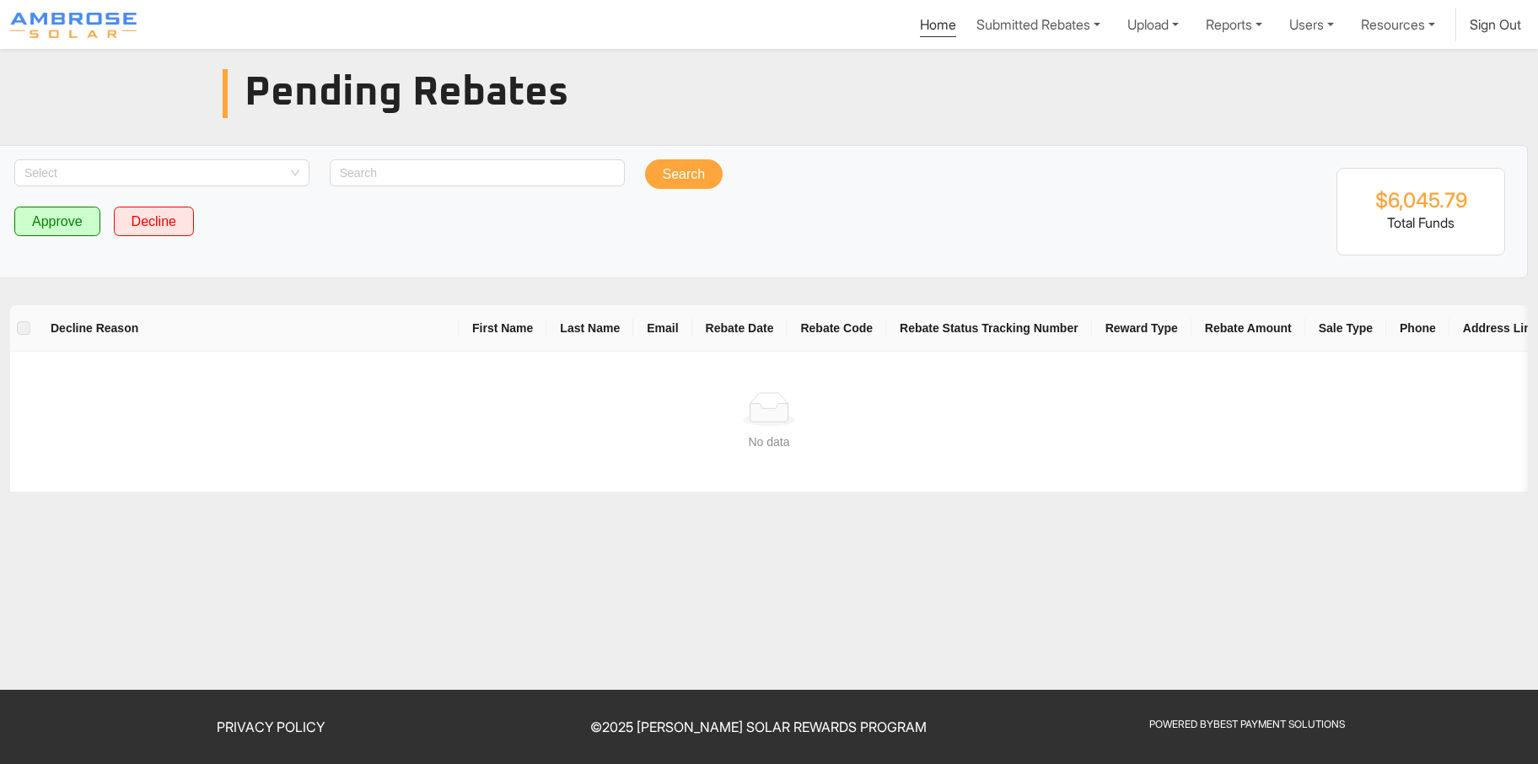
click at [920, 25] on link "Home" at bounding box center [938, 26] width 36 height 21
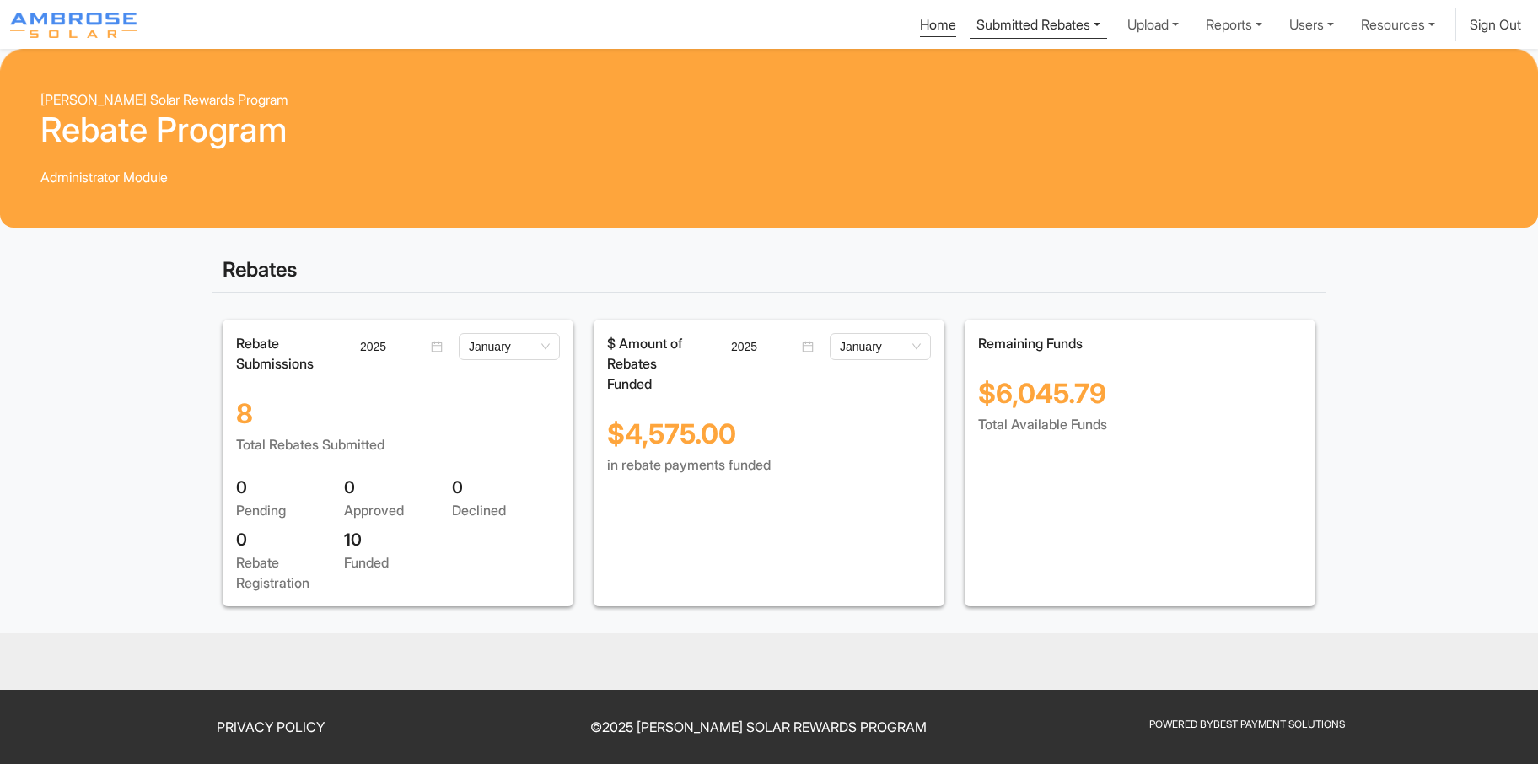
click at [1015, 30] on link "Submitted Rebates" at bounding box center [1038, 23] width 137 height 31
click at [988, 91] on div "View All Rebates" at bounding box center [1040, 91] width 106 height 20
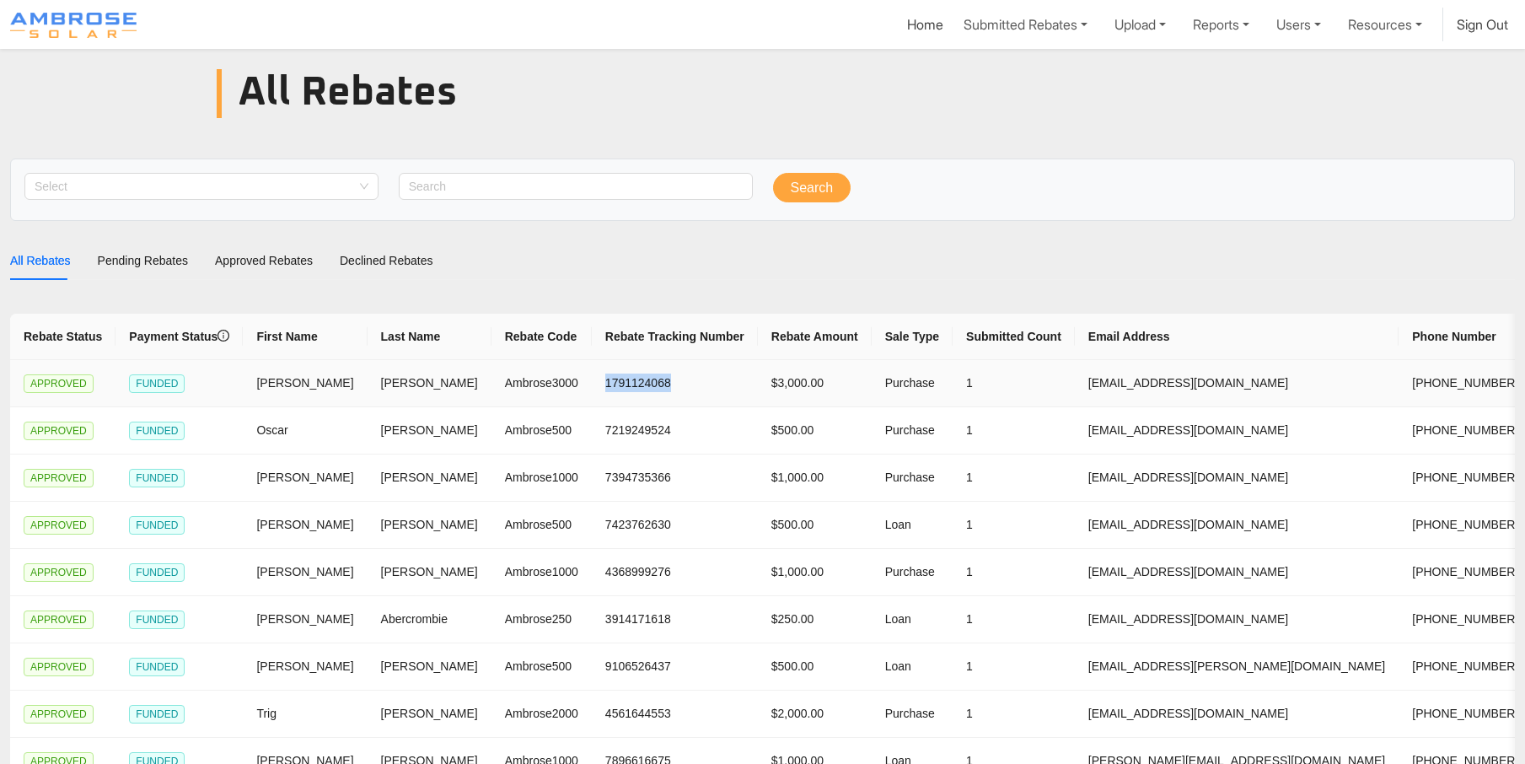
drag, startPoint x: 605, startPoint y: 379, endPoint x: 523, endPoint y: 382, distance: 82.7
click at [592, 382] on td "1791124068" at bounding box center [675, 383] width 166 height 47
copy td "1791124068"
